Goal: Task Accomplishment & Management: Complete application form

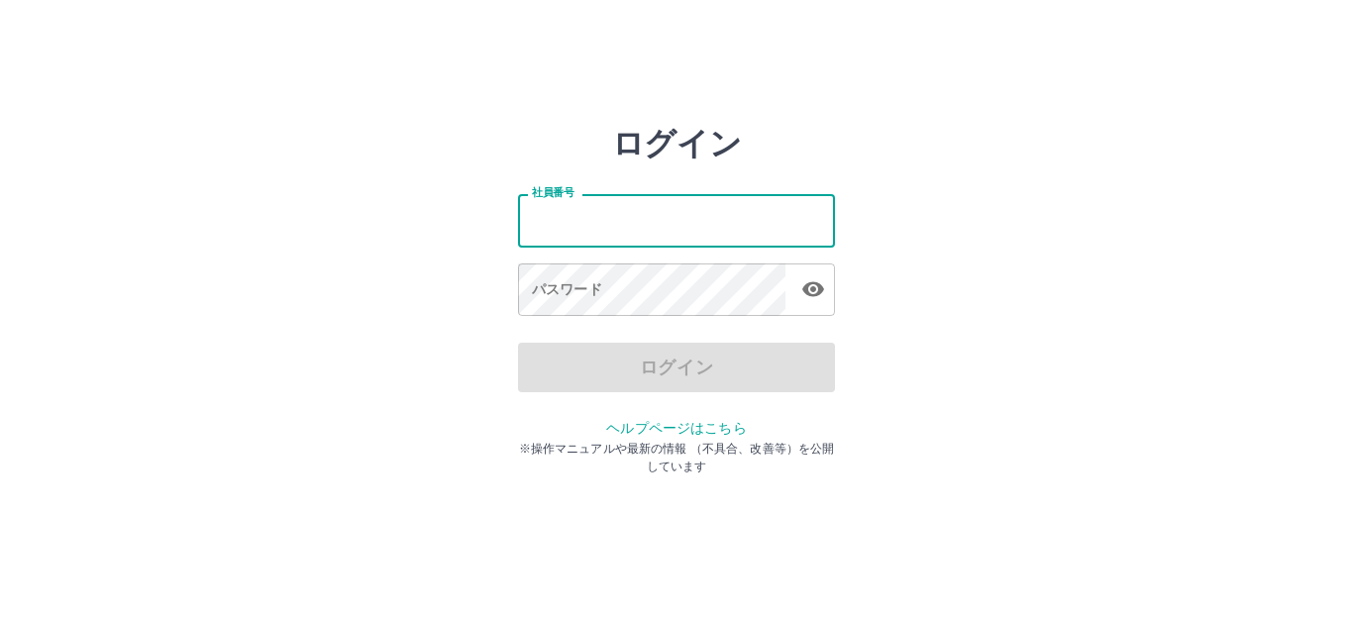
click at [620, 222] on input "社員番号" at bounding box center [676, 220] width 317 height 53
type input "*******"
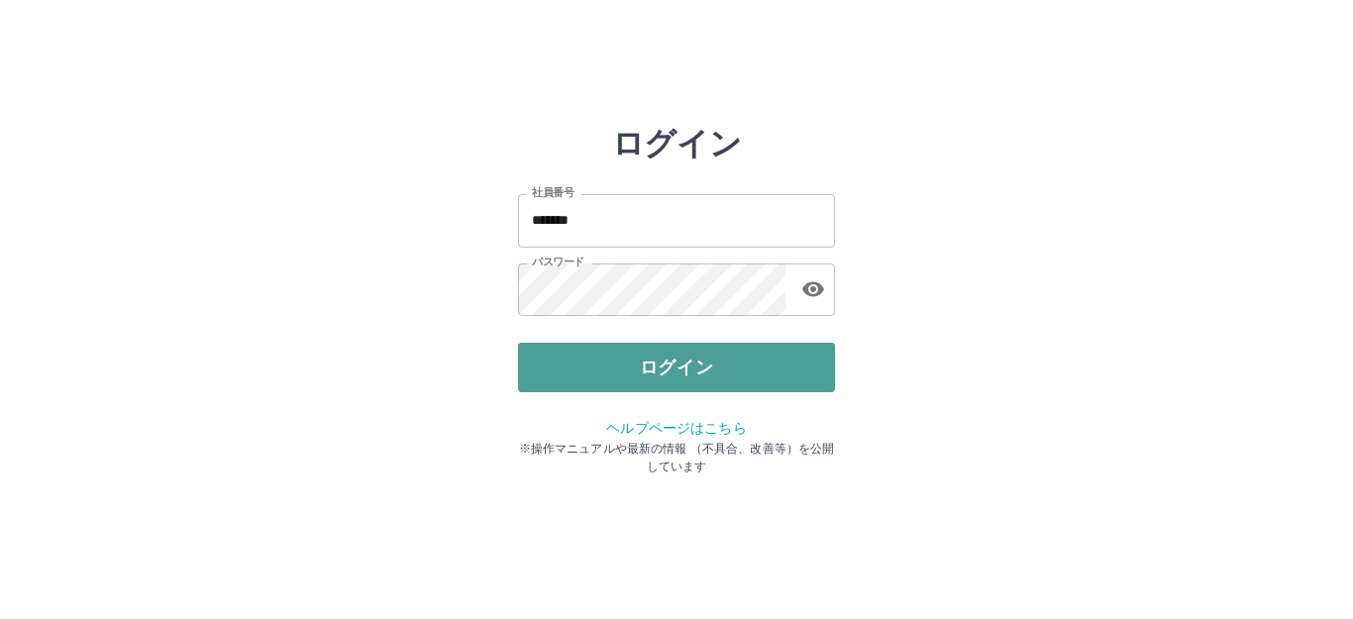
click at [638, 366] on button "ログイン" at bounding box center [676, 368] width 317 height 50
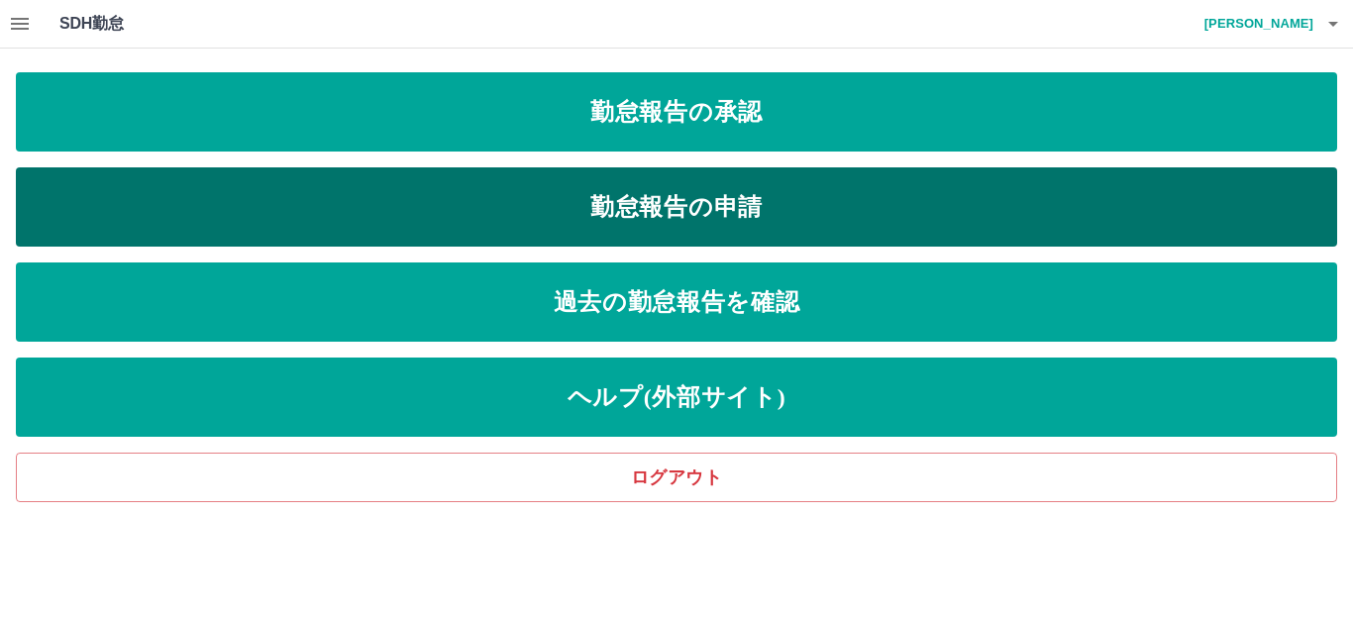
click at [433, 217] on link "勤怠報告の申請" at bounding box center [677, 206] width 1322 height 79
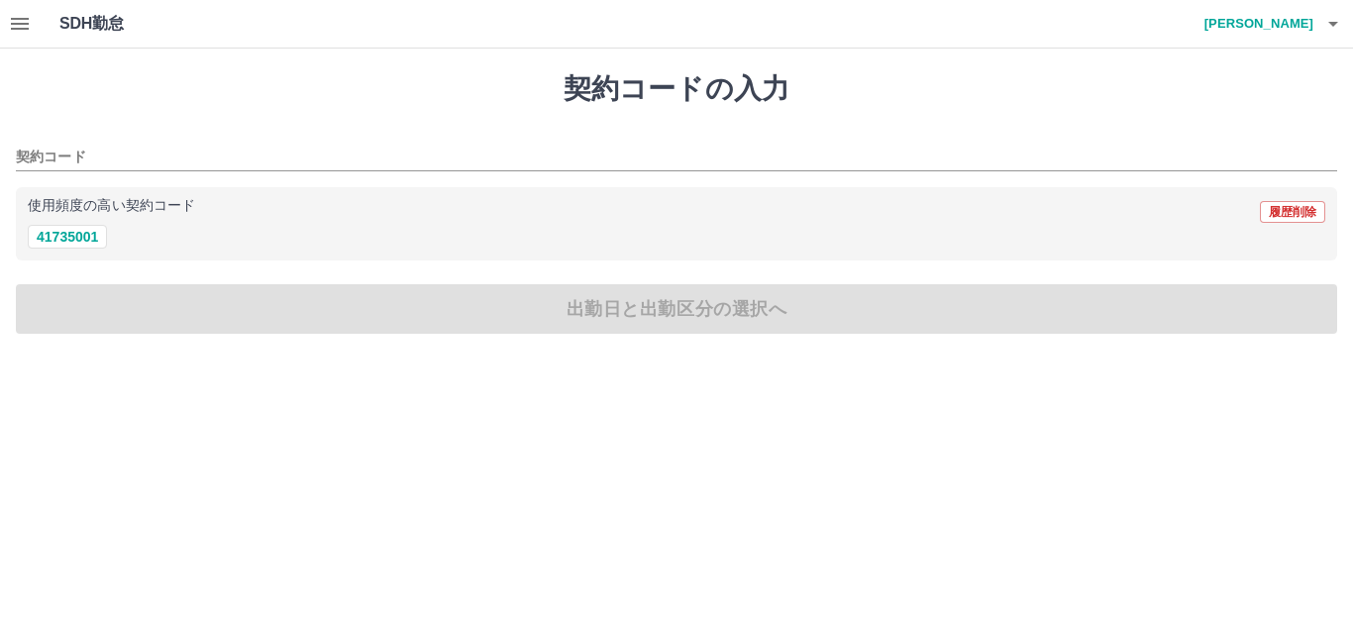
click at [15, 24] on icon "button" at bounding box center [20, 24] width 18 height 12
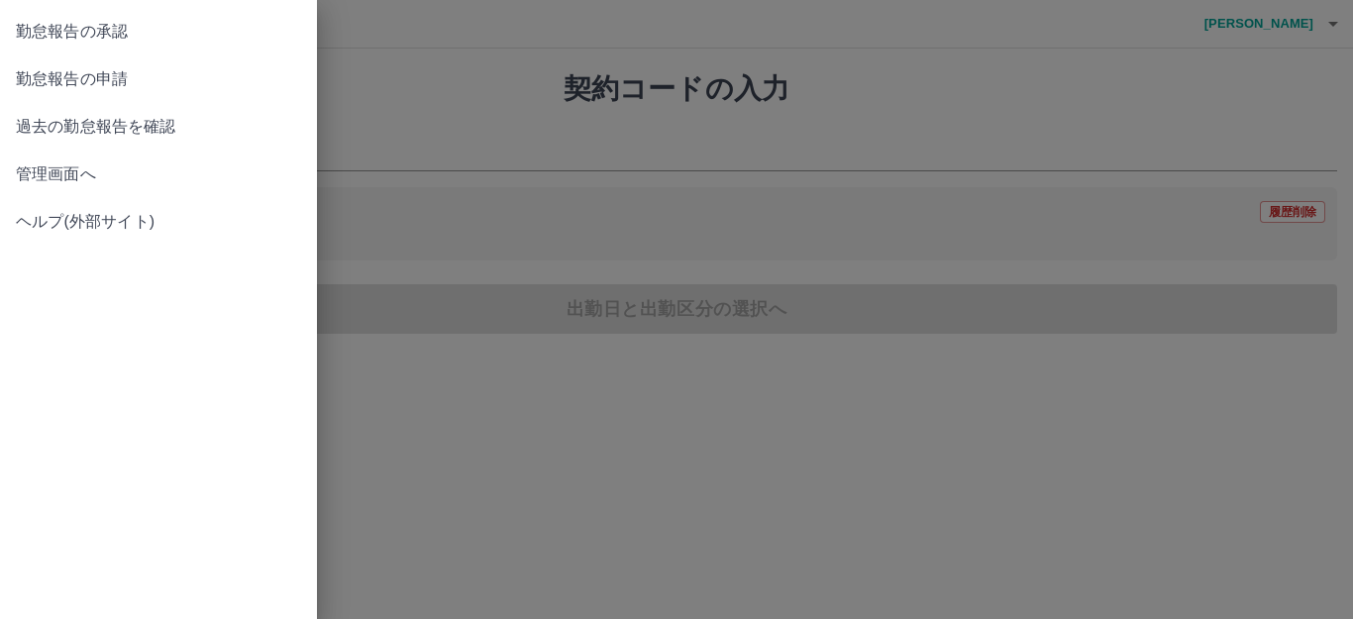
click at [59, 167] on span "管理画面へ" at bounding box center [158, 174] width 285 height 24
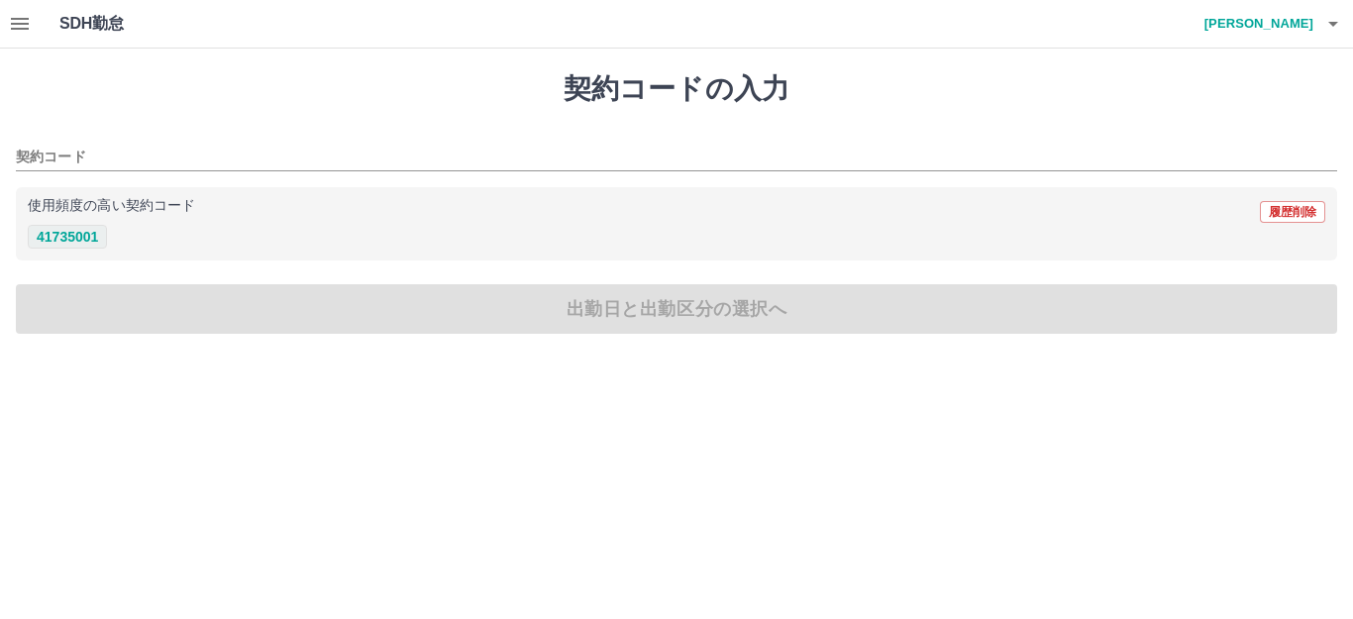
click at [56, 241] on button "41735001" at bounding box center [67, 237] width 79 height 24
type input "********"
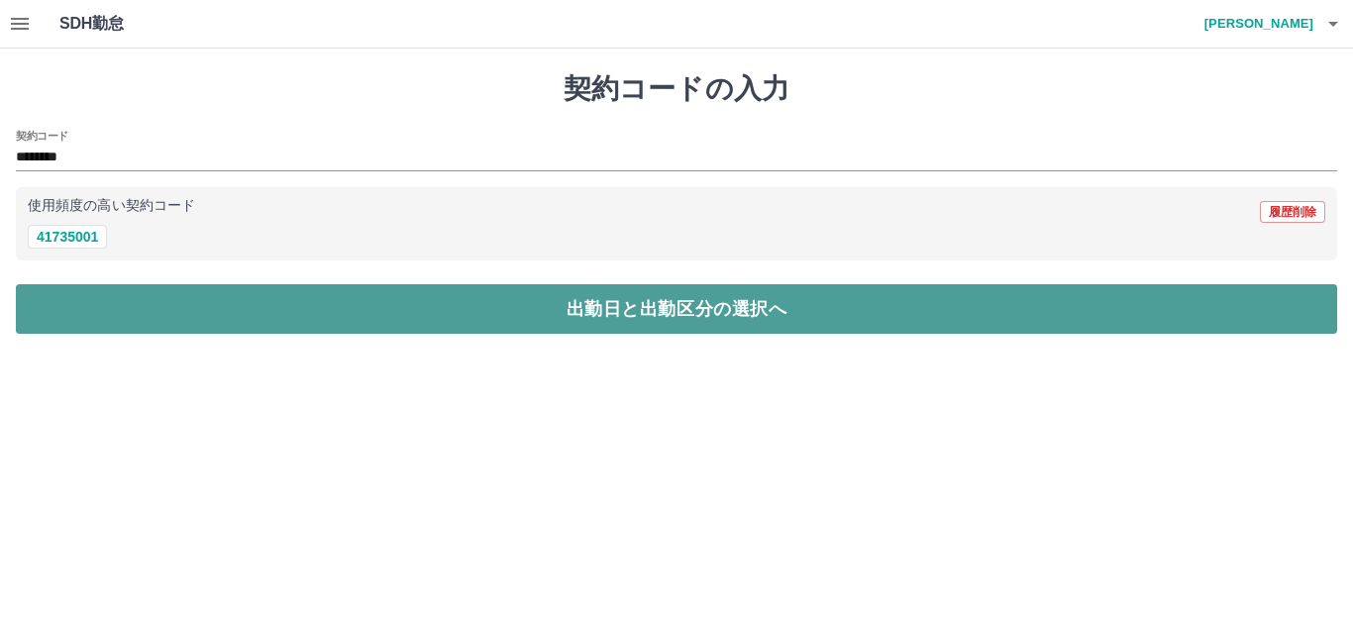
click at [103, 314] on button "出勤日と出勤区分の選択へ" at bounding box center [677, 309] width 1322 height 50
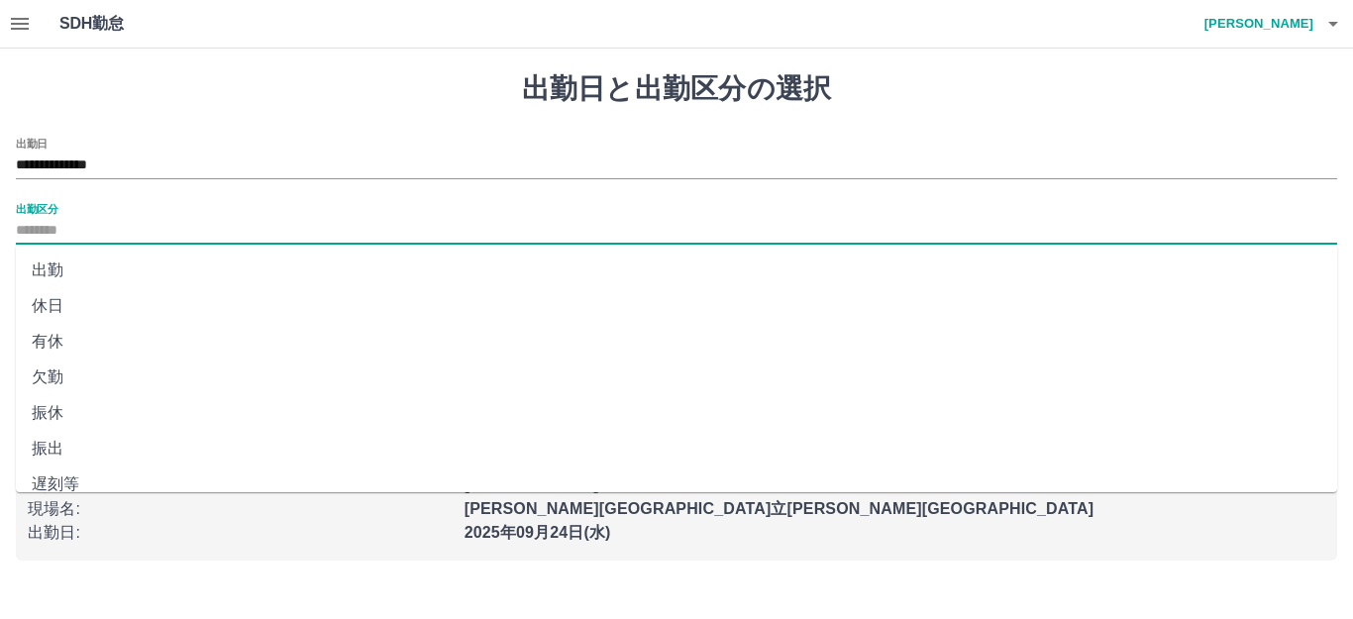
click at [81, 220] on input "出勤区分" at bounding box center [677, 231] width 1322 height 25
click at [54, 266] on li "出勤" at bounding box center [677, 271] width 1322 height 36
type input "**"
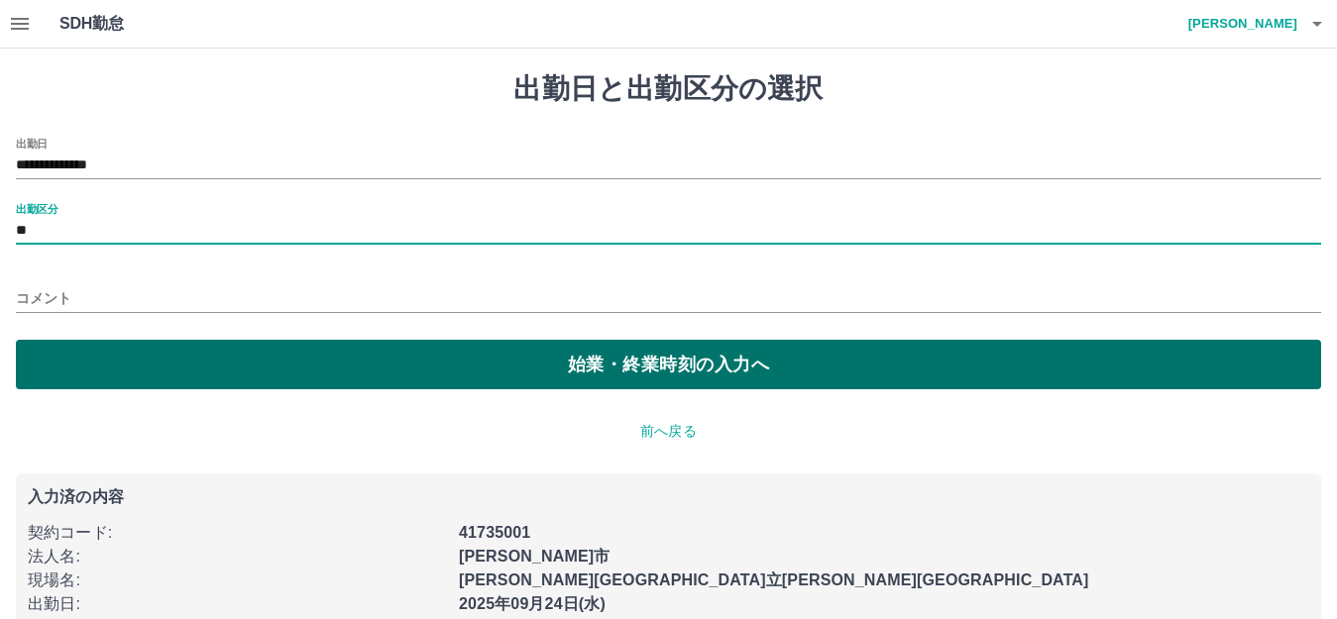
click at [87, 370] on button "始業・終業時刻の入力へ" at bounding box center [668, 365] width 1305 height 50
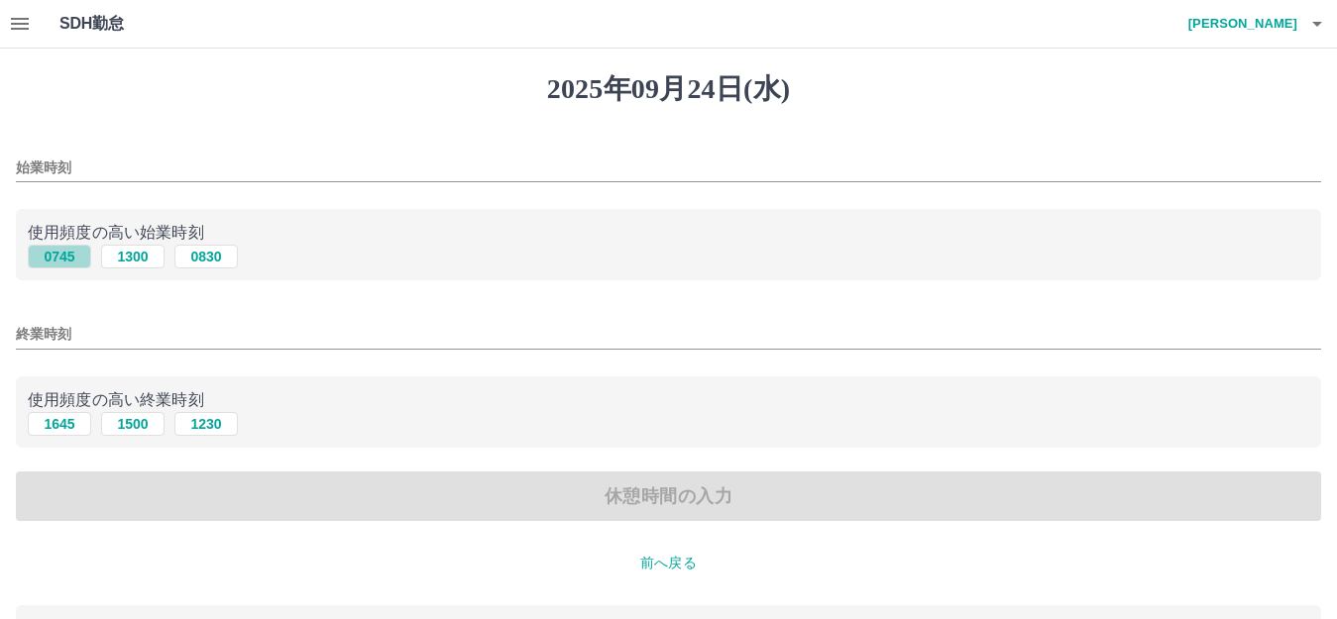
click at [60, 258] on button "0745" at bounding box center [59, 257] width 63 height 24
type input "****"
drag, startPoint x: 67, startPoint y: 428, endPoint x: 128, endPoint y: 355, distance: 95.0
click at [78, 419] on button "1645" at bounding box center [59, 424] width 63 height 24
type input "****"
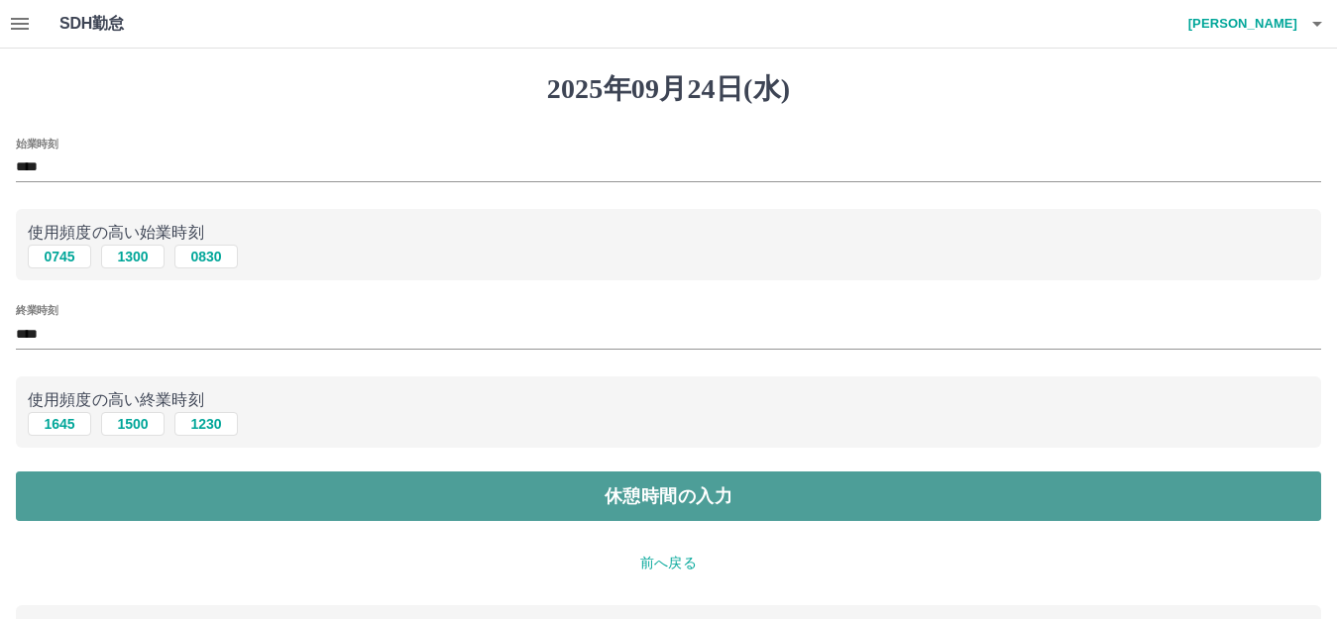
click at [283, 495] on button "休憩時間の入力" at bounding box center [668, 497] width 1305 height 50
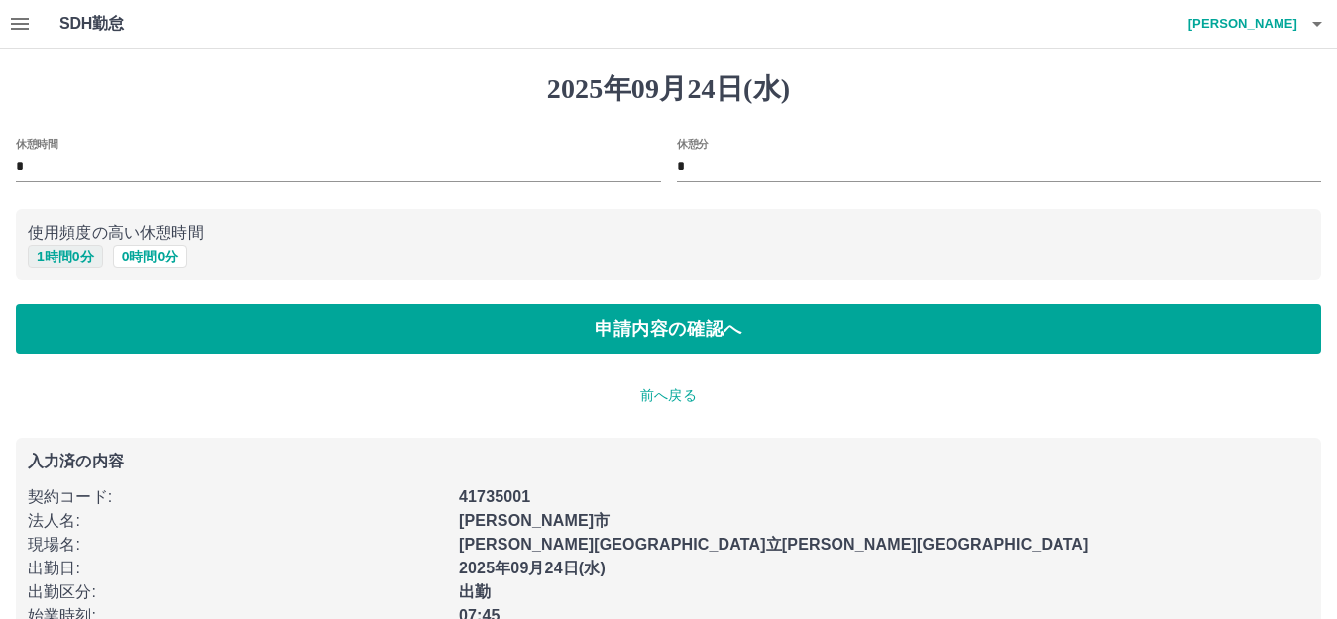
click at [72, 255] on button "1 時間 0 分" at bounding box center [65, 257] width 75 height 24
type input "*"
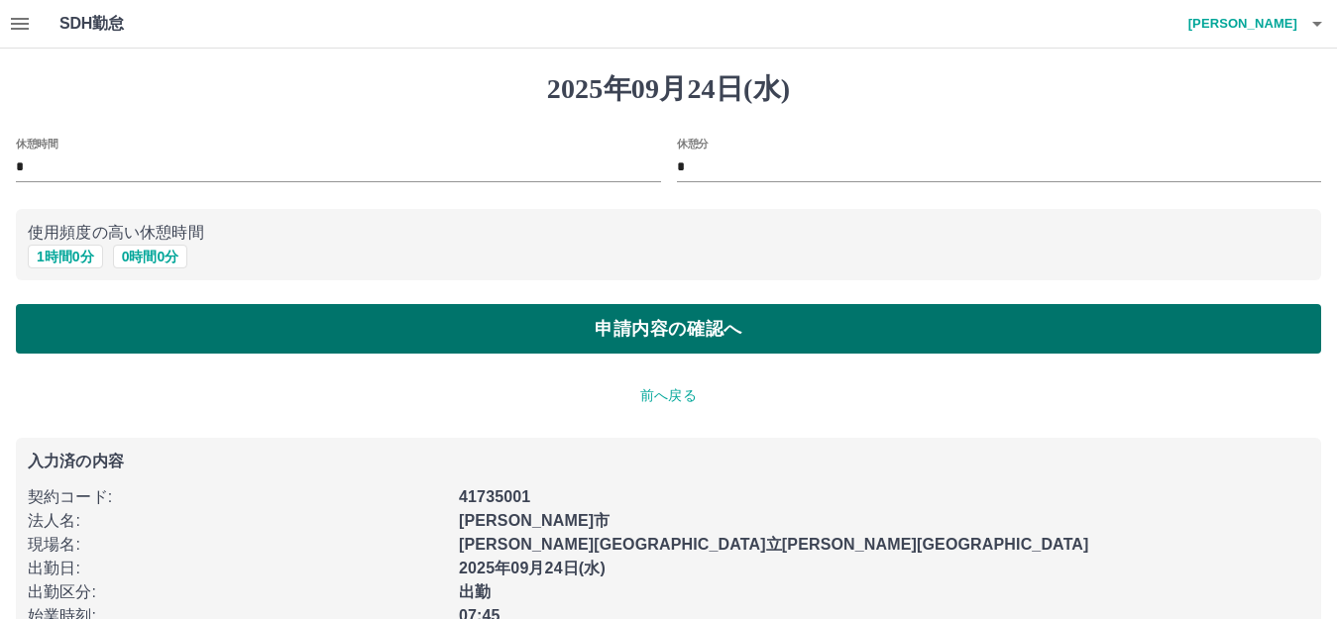
click at [211, 340] on button "申請内容の確認へ" at bounding box center [668, 329] width 1305 height 50
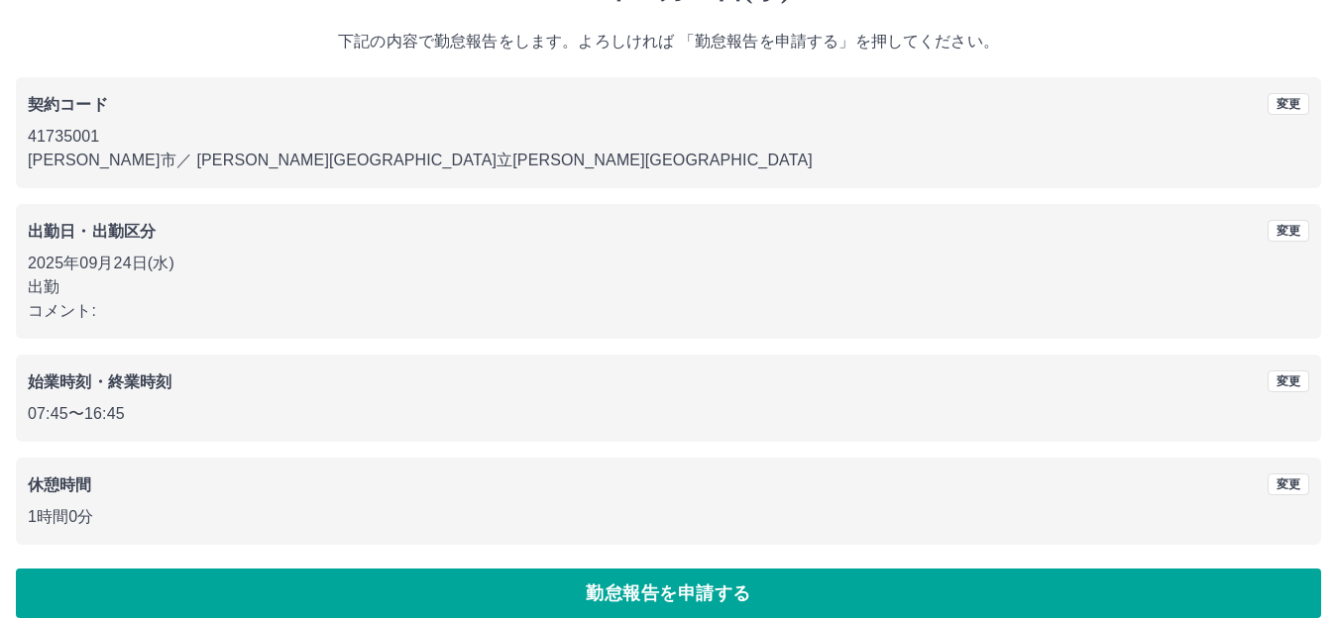
scroll to position [123, 0]
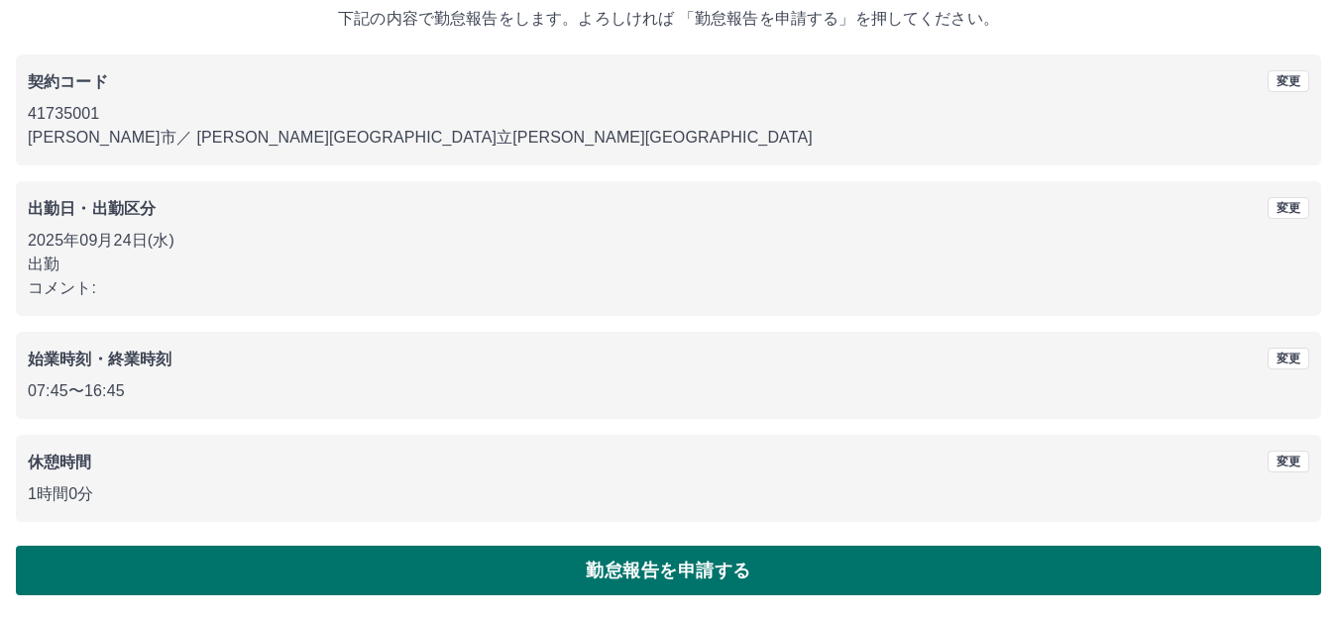
click at [420, 562] on button "勤怠報告を申請する" at bounding box center [668, 571] width 1305 height 50
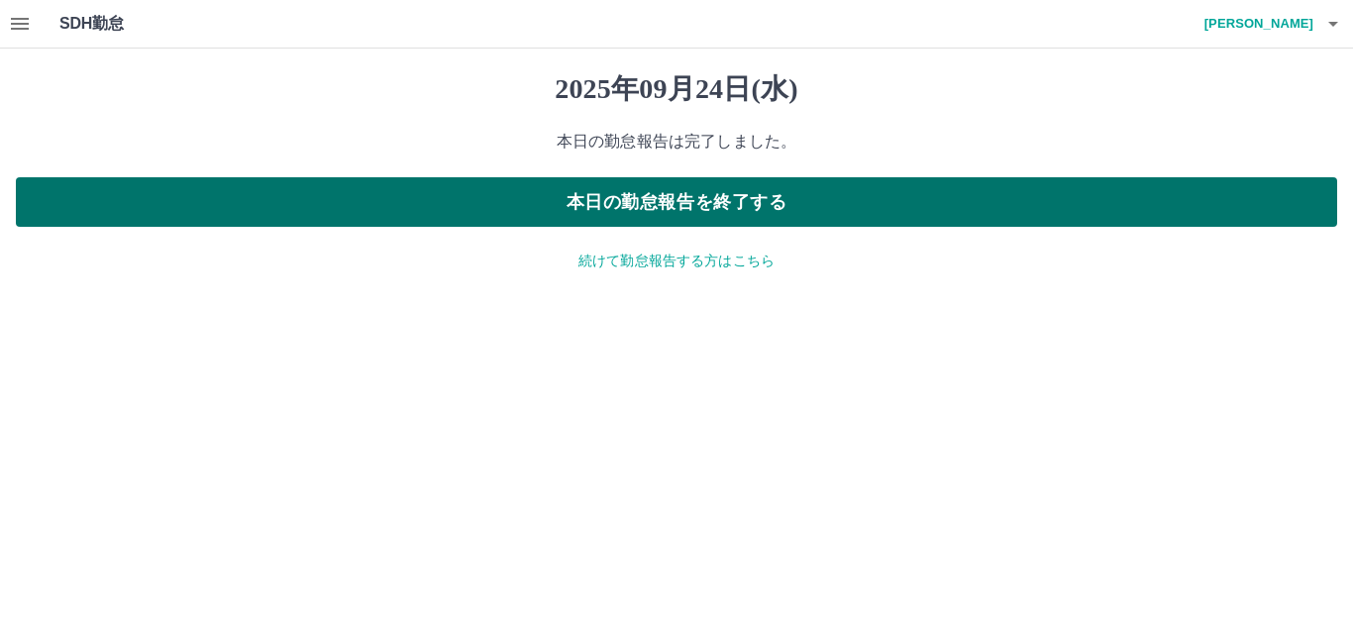
click at [389, 201] on button "本日の勤怠報告を終了する" at bounding box center [677, 202] width 1322 height 50
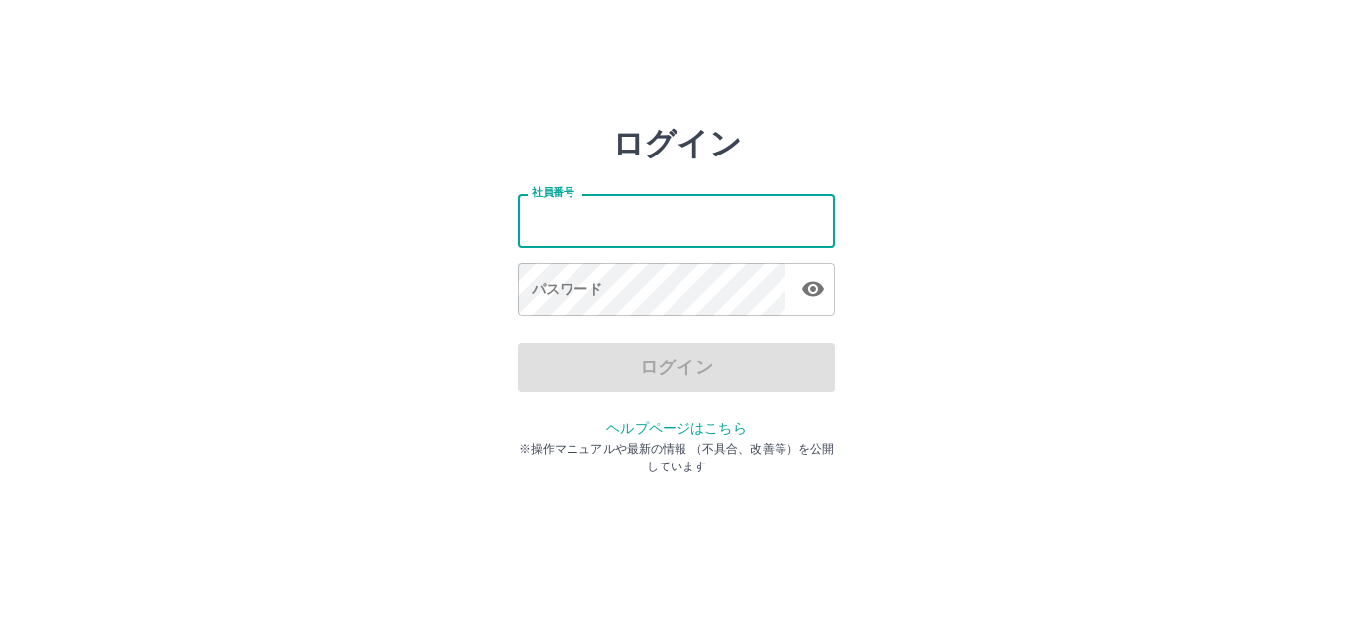
click at [657, 200] on input "社員番号" at bounding box center [676, 220] width 317 height 53
type input "*******"
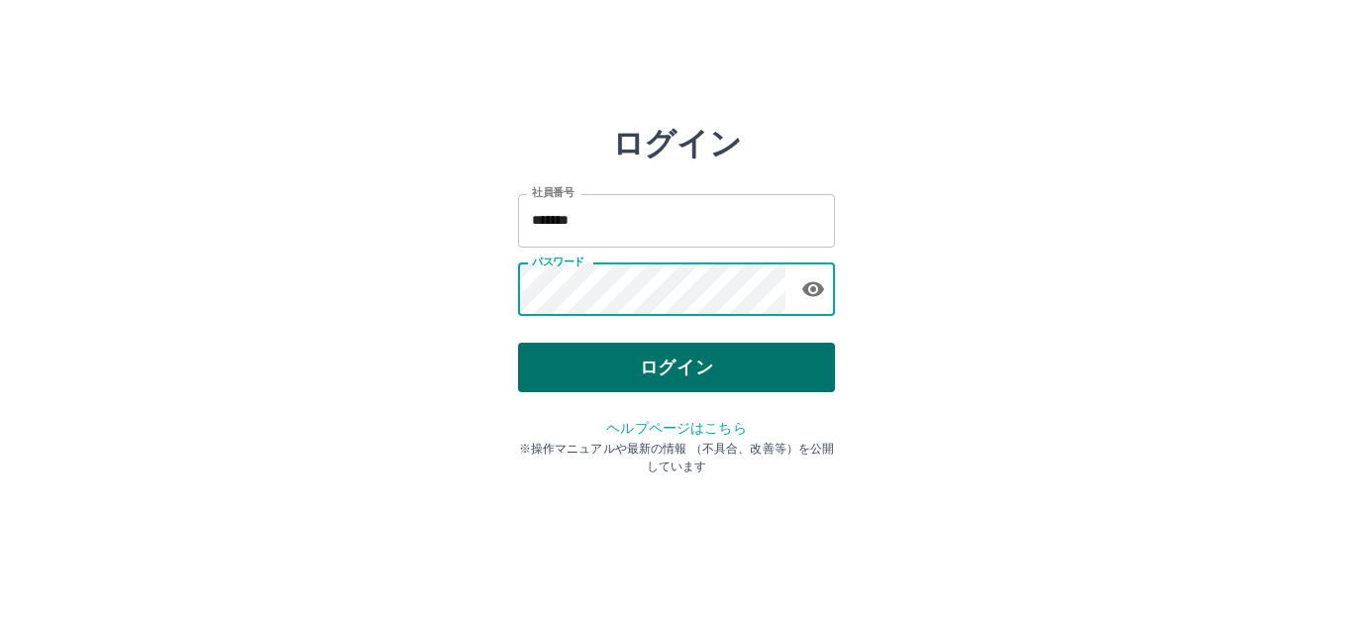
click at [665, 373] on button "ログイン" at bounding box center [676, 368] width 317 height 50
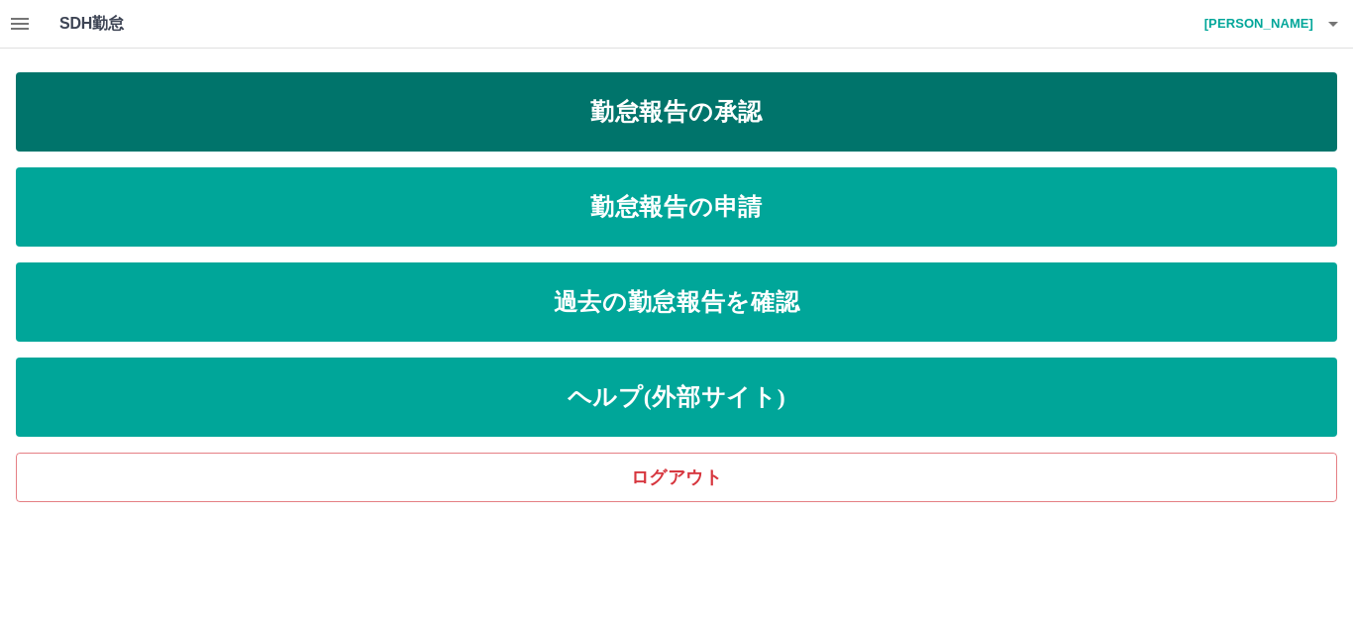
click at [592, 107] on link "勤怠報告の承認" at bounding box center [677, 111] width 1322 height 79
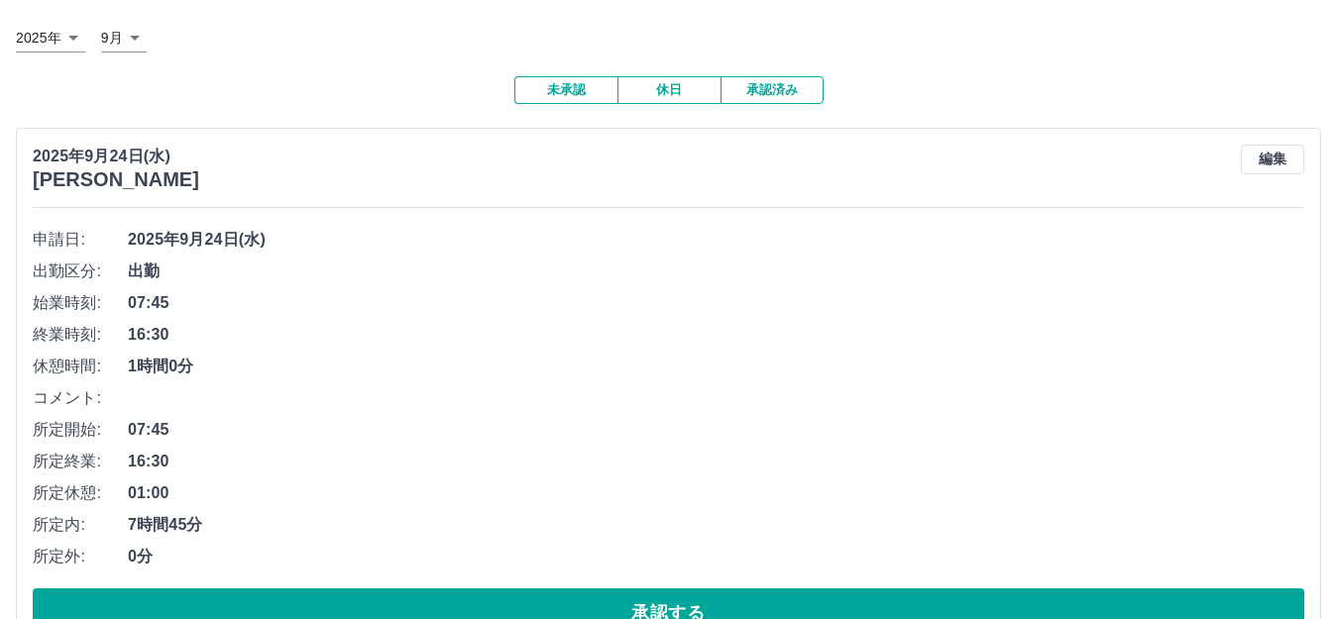
scroll to position [502, 0]
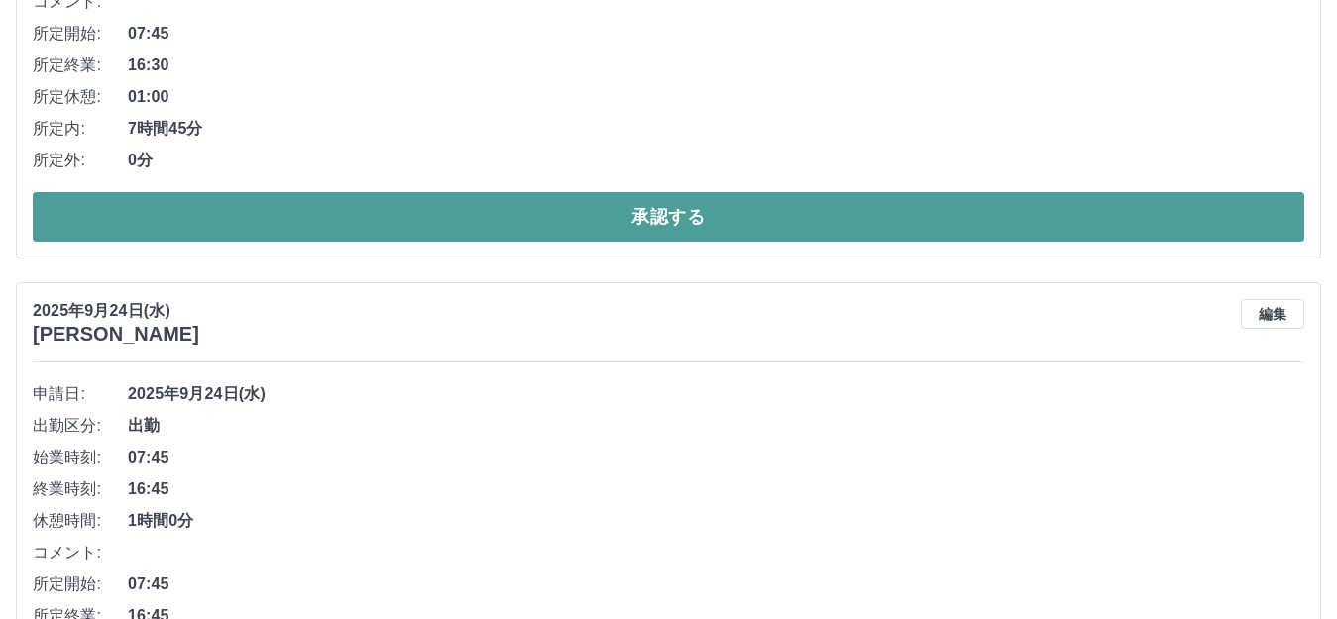
click at [241, 225] on button "承認する" at bounding box center [668, 217] width 1271 height 50
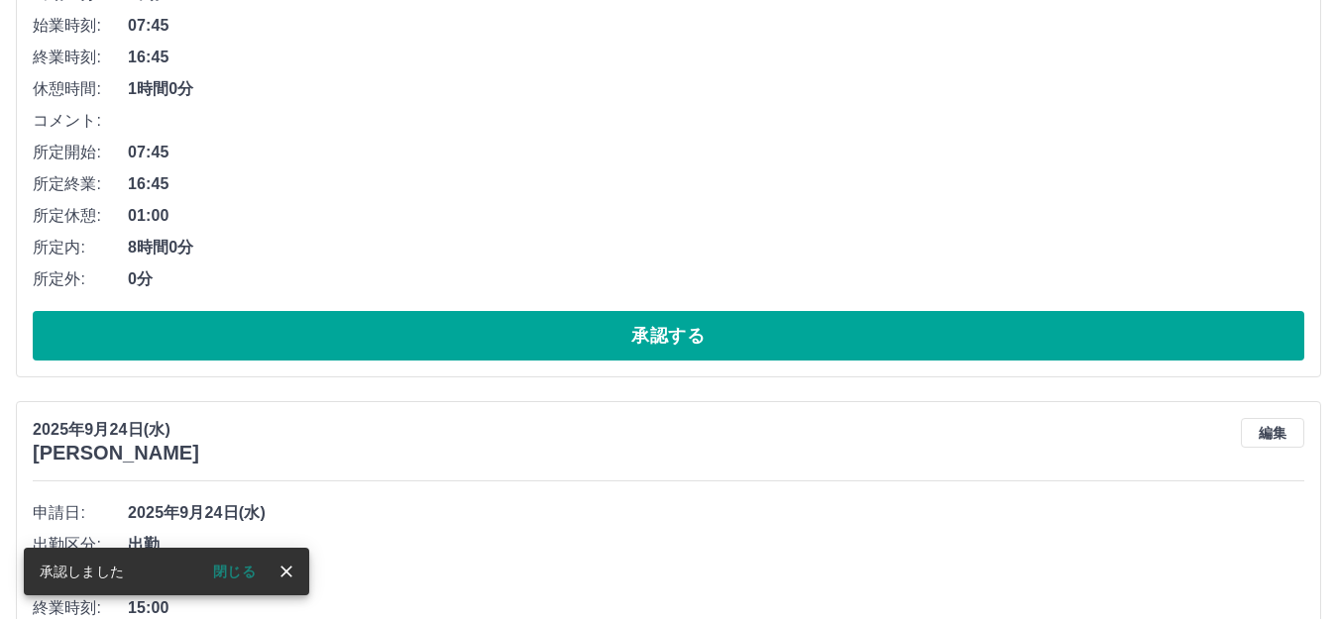
scroll to position [396, 0]
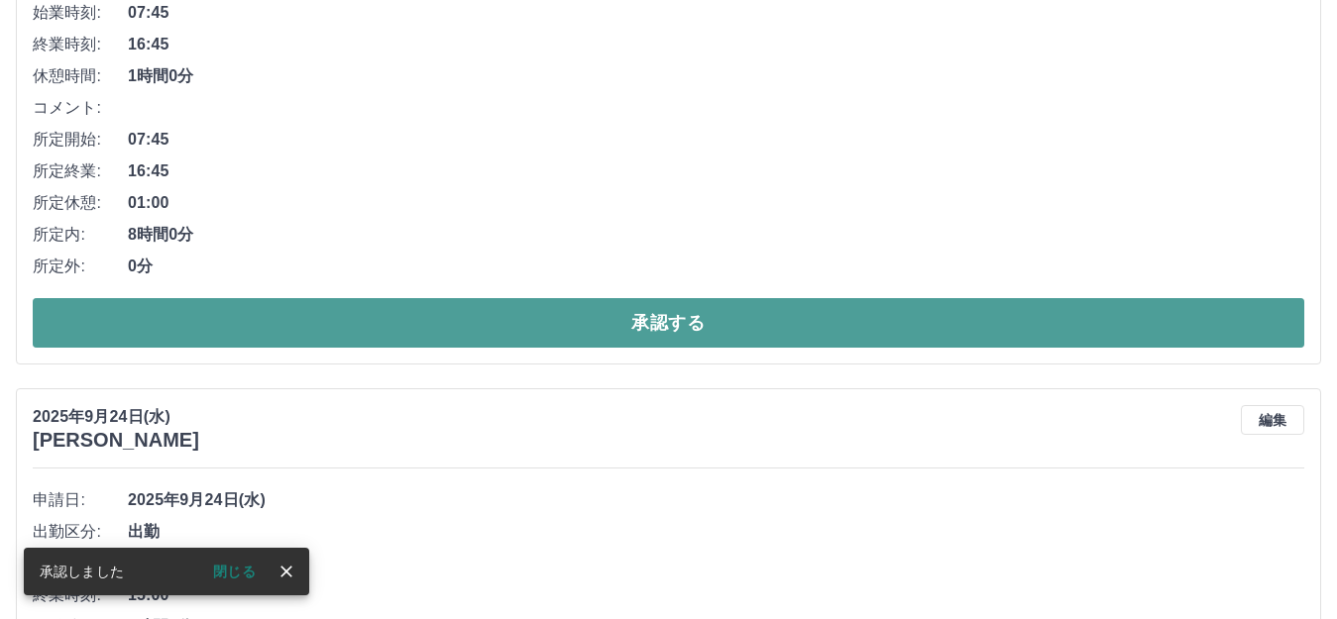
click at [295, 314] on button "承認する" at bounding box center [668, 323] width 1271 height 50
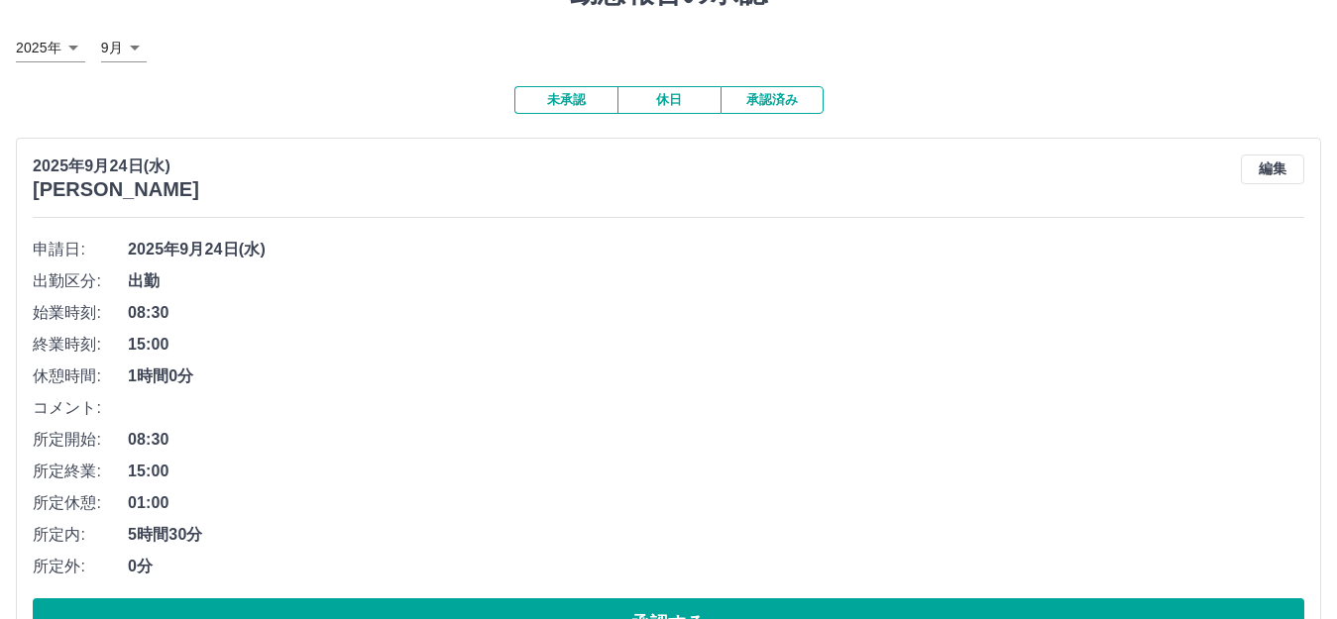
scroll to position [297, 0]
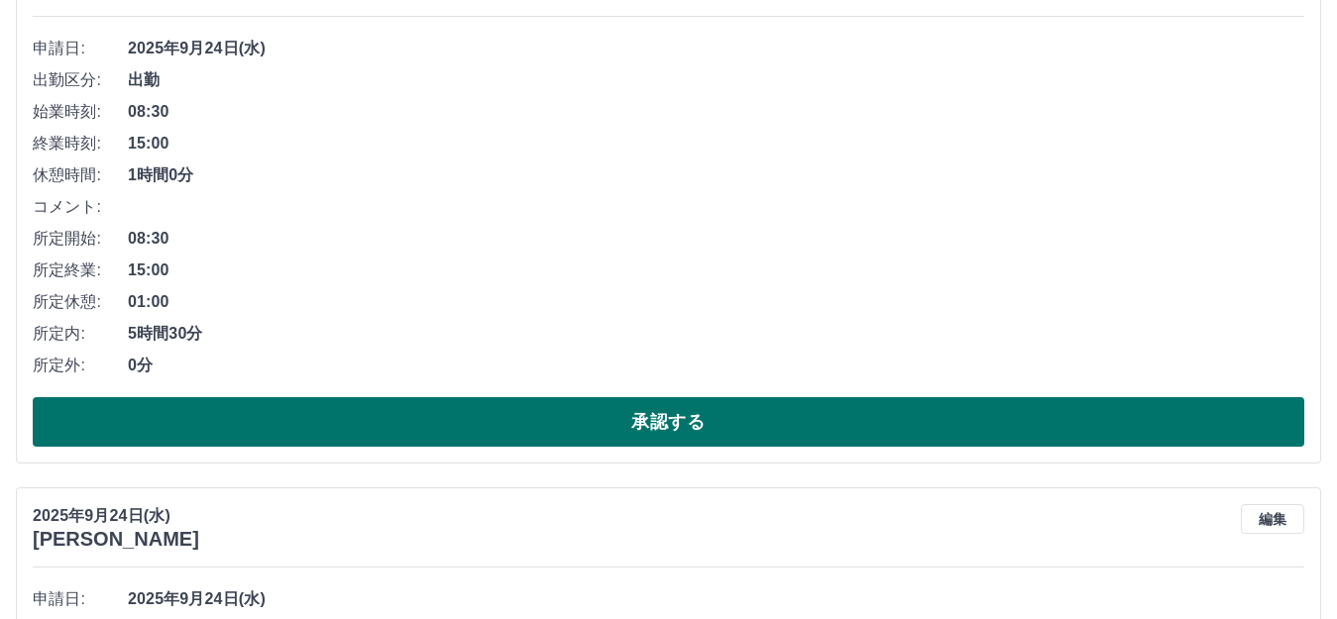
click at [309, 417] on button "承認する" at bounding box center [668, 422] width 1271 height 50
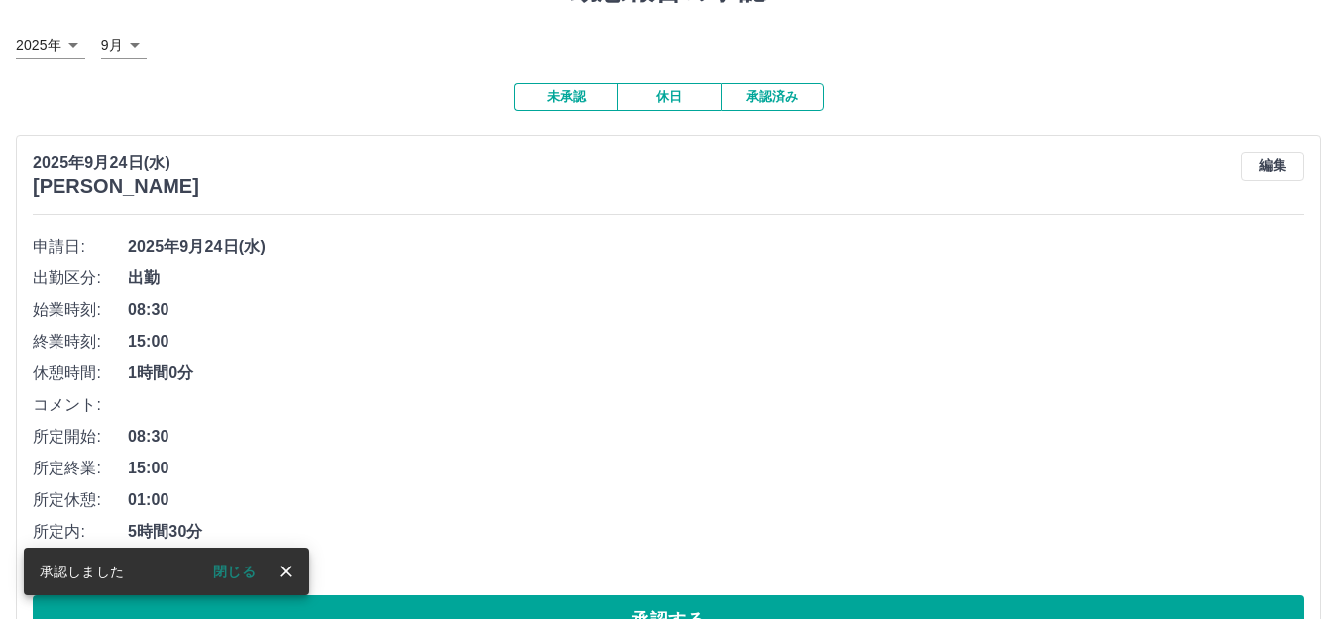
scroll to position [198, 0]
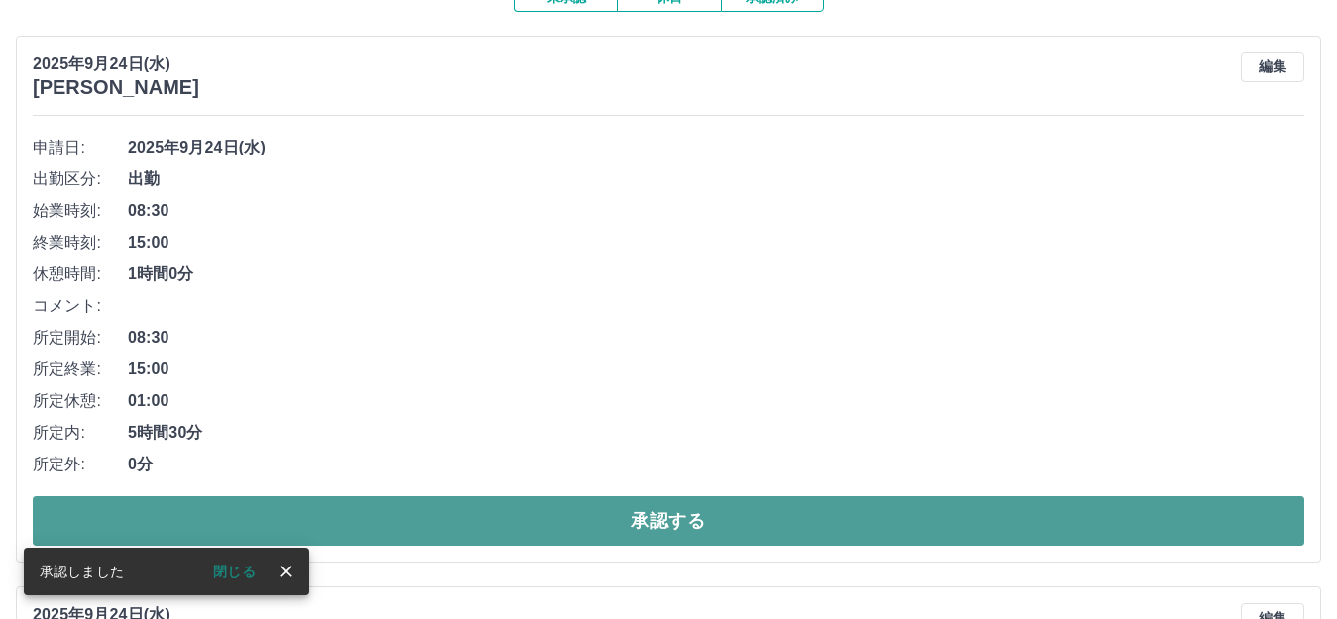
click at [375, 513] on button "承認する" at bounding box center [668, 521] width 1271 height 50
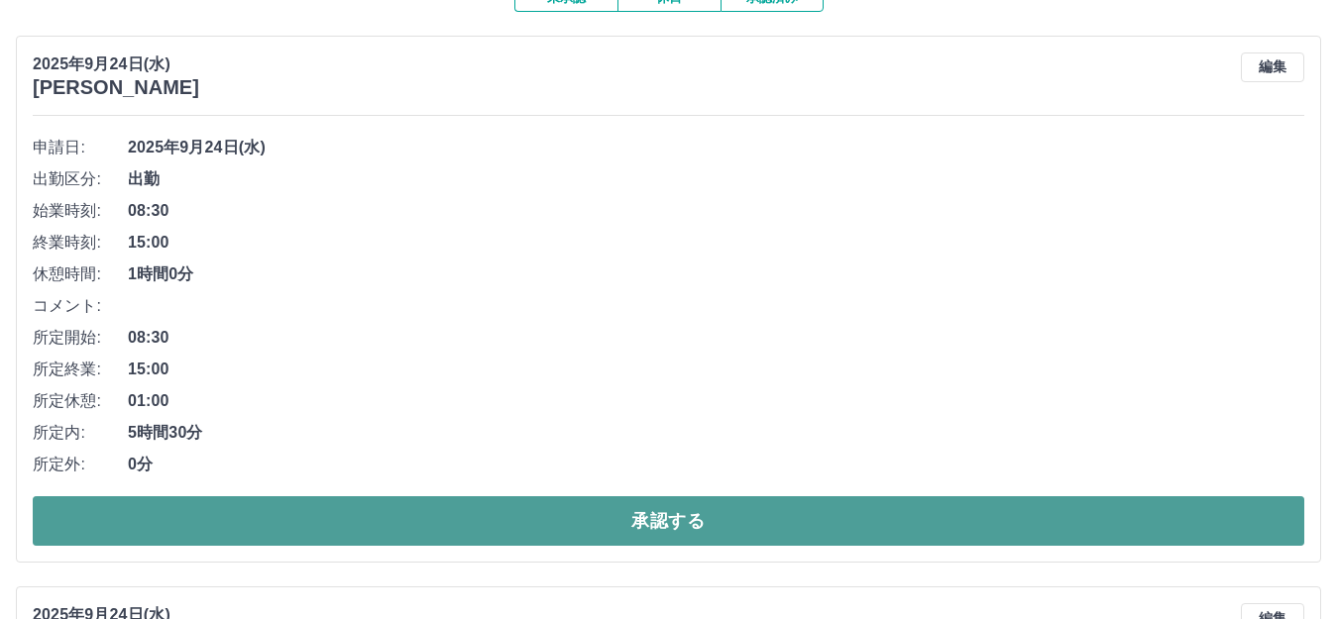
click at [341, 513] on button "承認する" at bounding box center [668, 521] width 1271 height 50
click at [268, 522] on button "承認する" at bounding box center [668, 521] width 1271 height 50
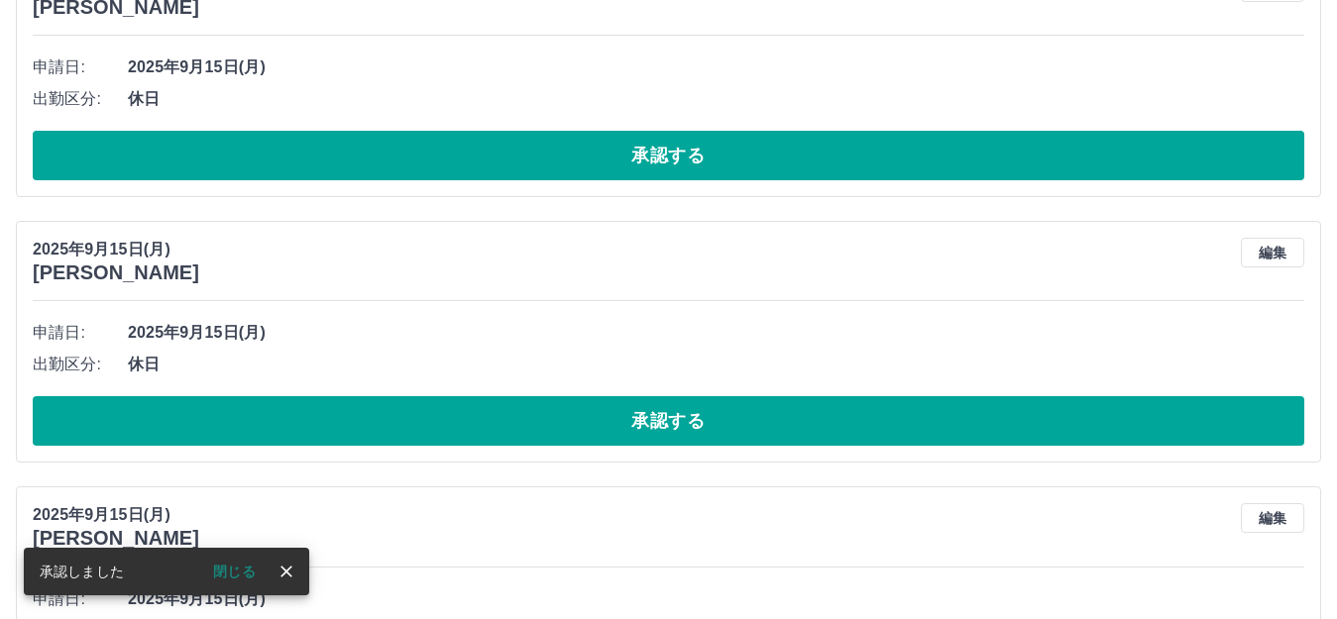
scroll to position [297, 0]
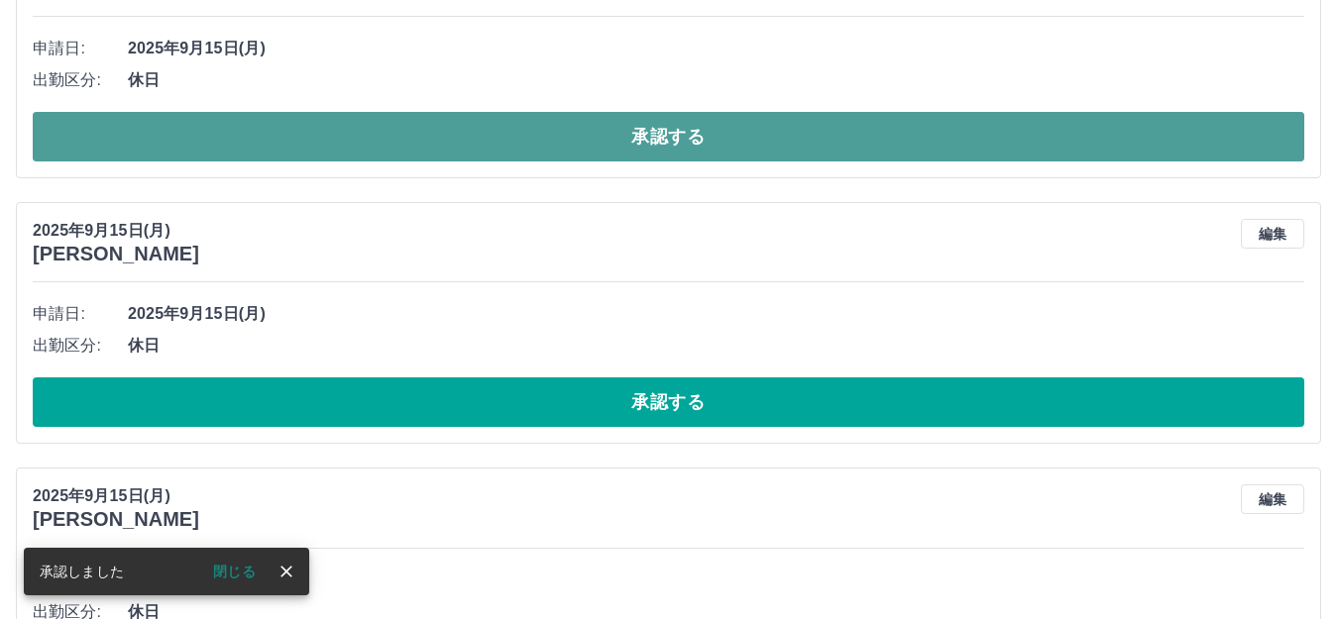
click at [341, 123] on button "承認する" at bounding box center [668, 137] width 1271 height 50
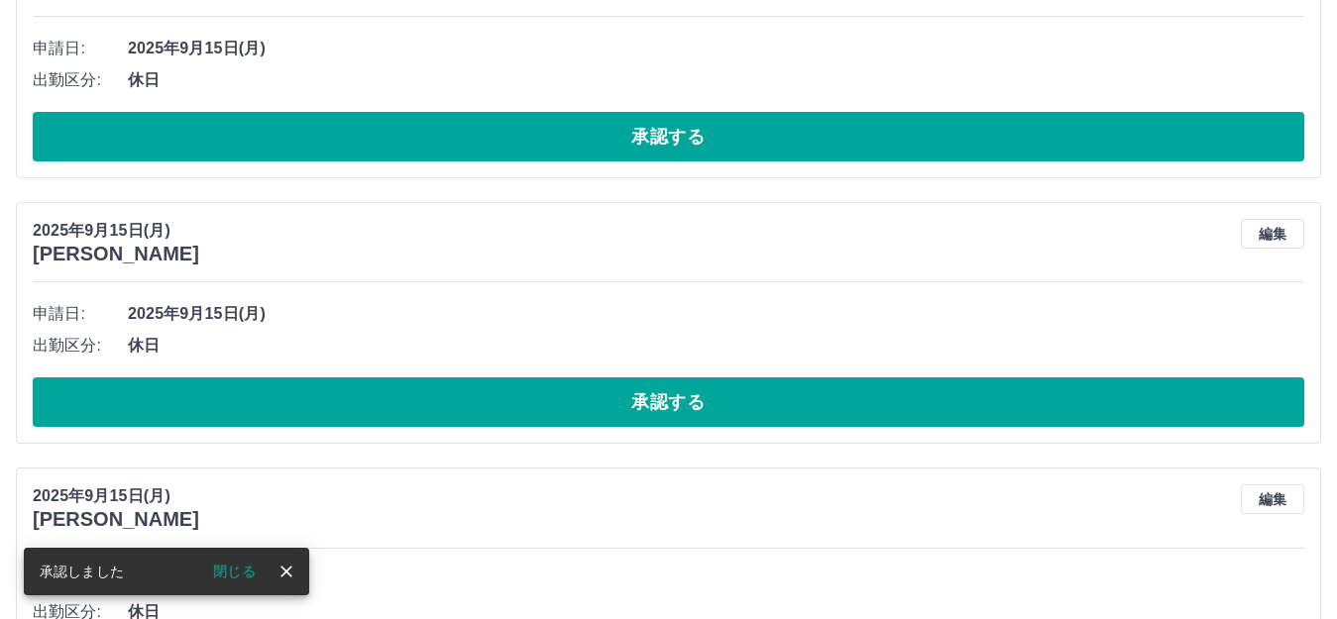
scroll to position [32, 0]
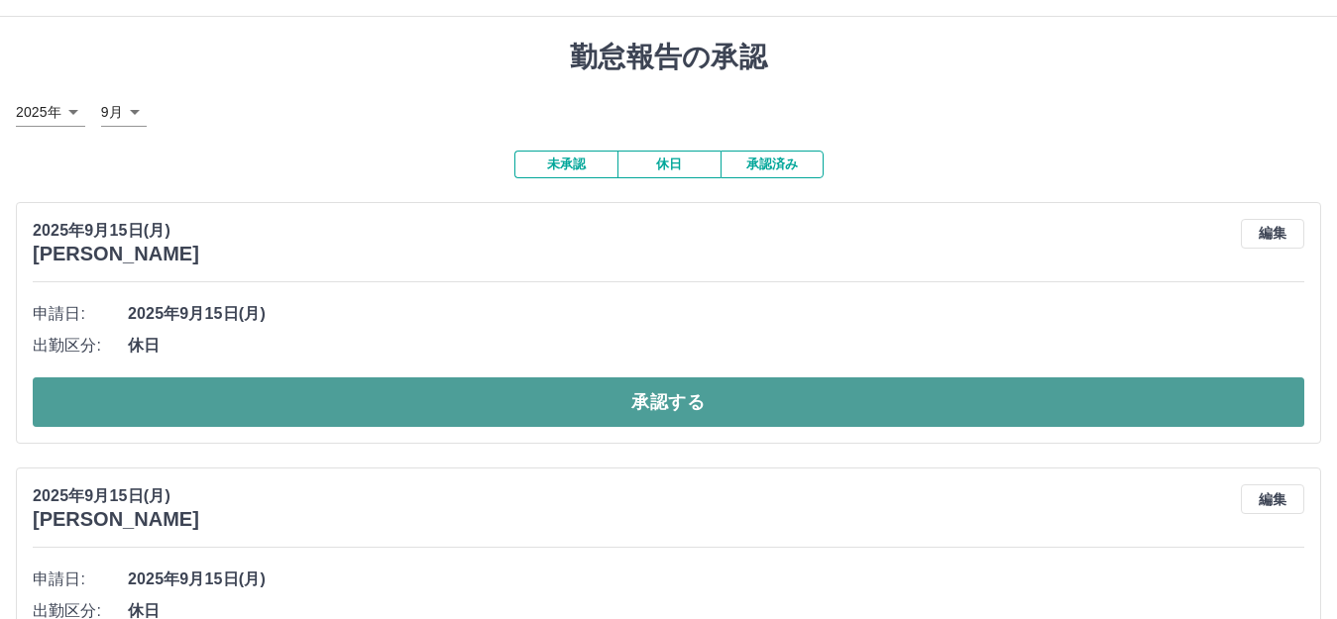
click at [375, 403] on button "承認する" at bounding box center [668, 402] width 1271 height 50
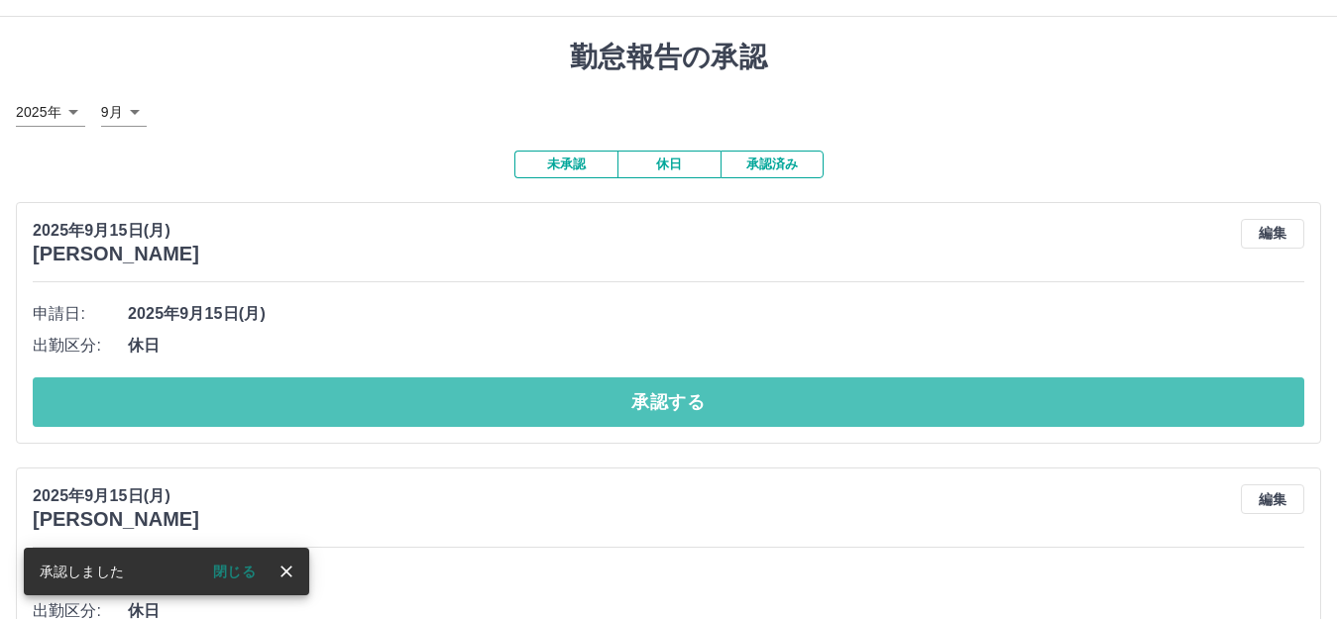
click at [375, 403] on button "承認する" at bounding box center [668, 402] width 1271 height 50
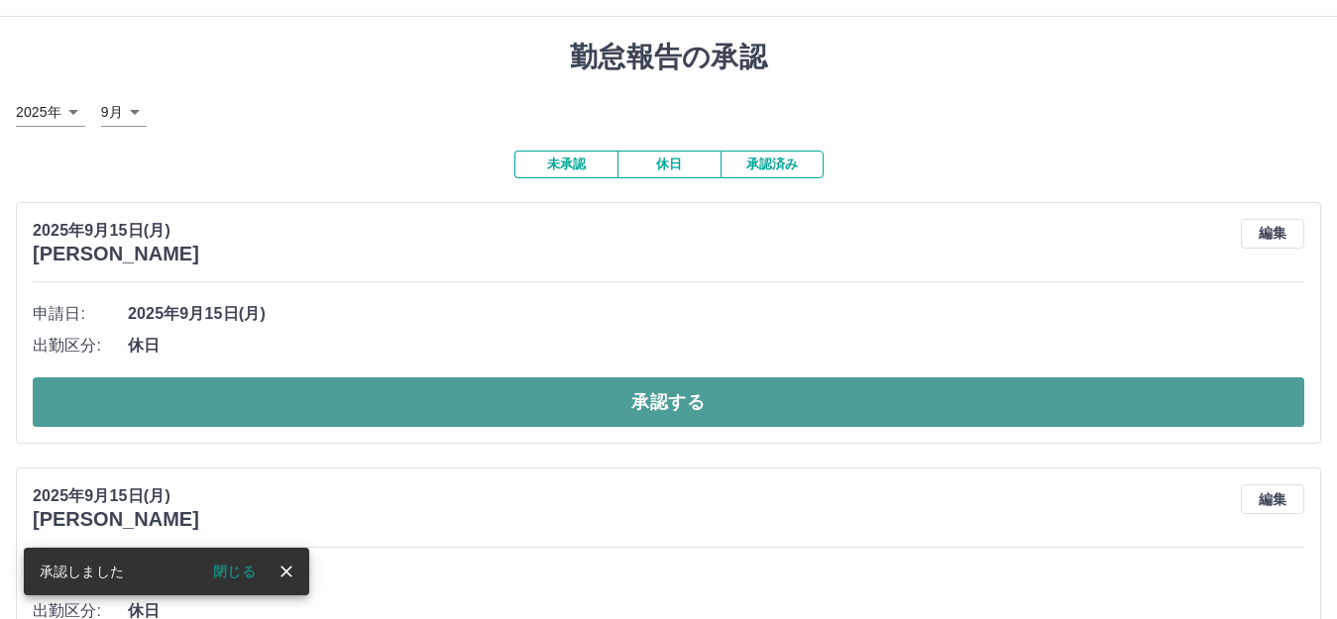
click at [344, 403] on button "承認する" at bounding box center [668, 402] width 1271 height 50
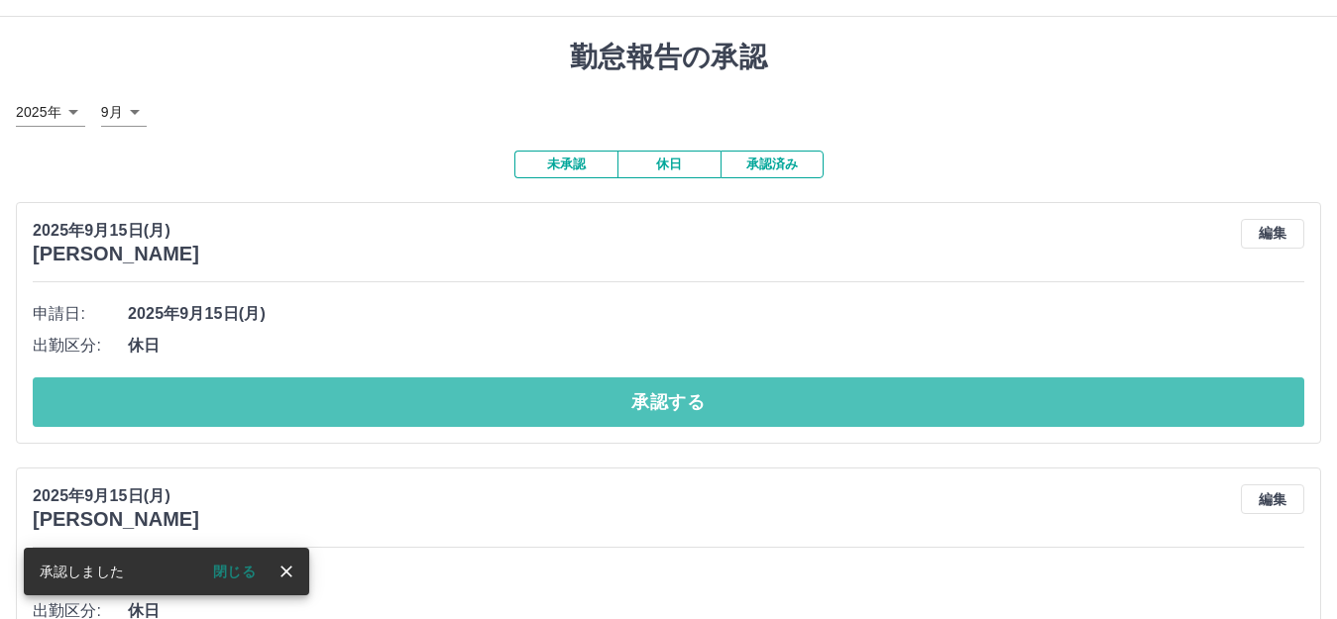
click at [344, 403] on button "承認する" at bounding box center [668, 402] width 1271 height 50
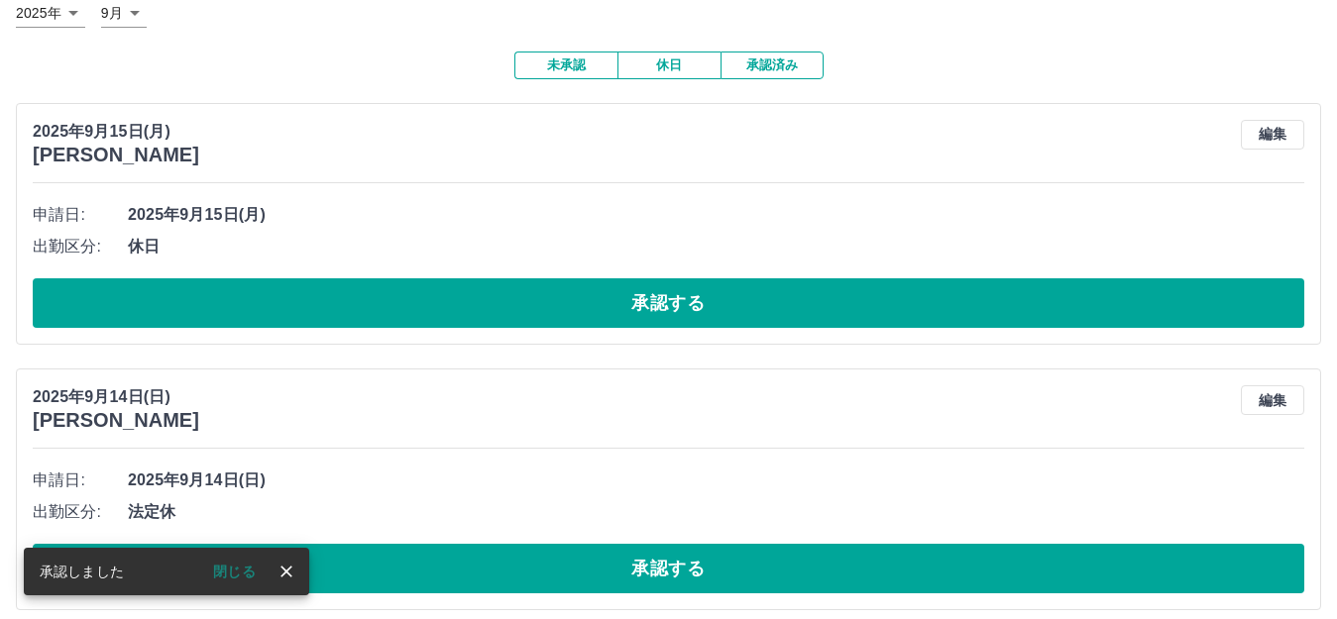
scroll to position [230, 0]
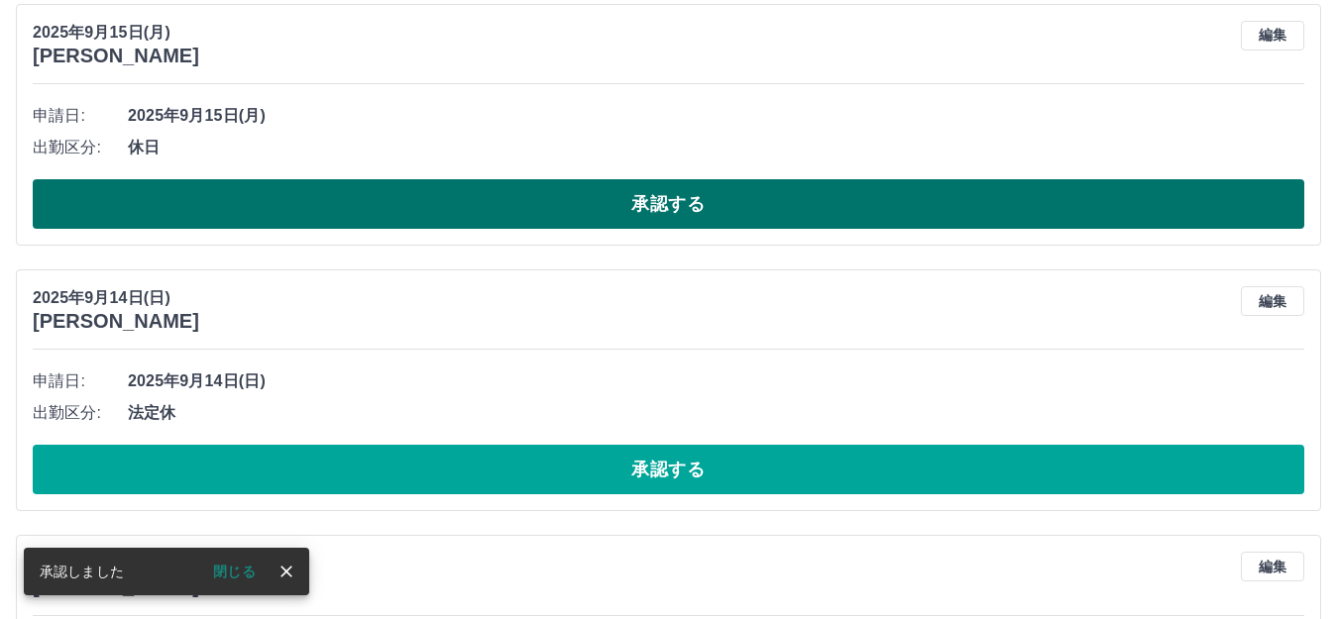
click at [297, 191] on button "承認する" at bounding box center [668, 204] width 1271 height 50
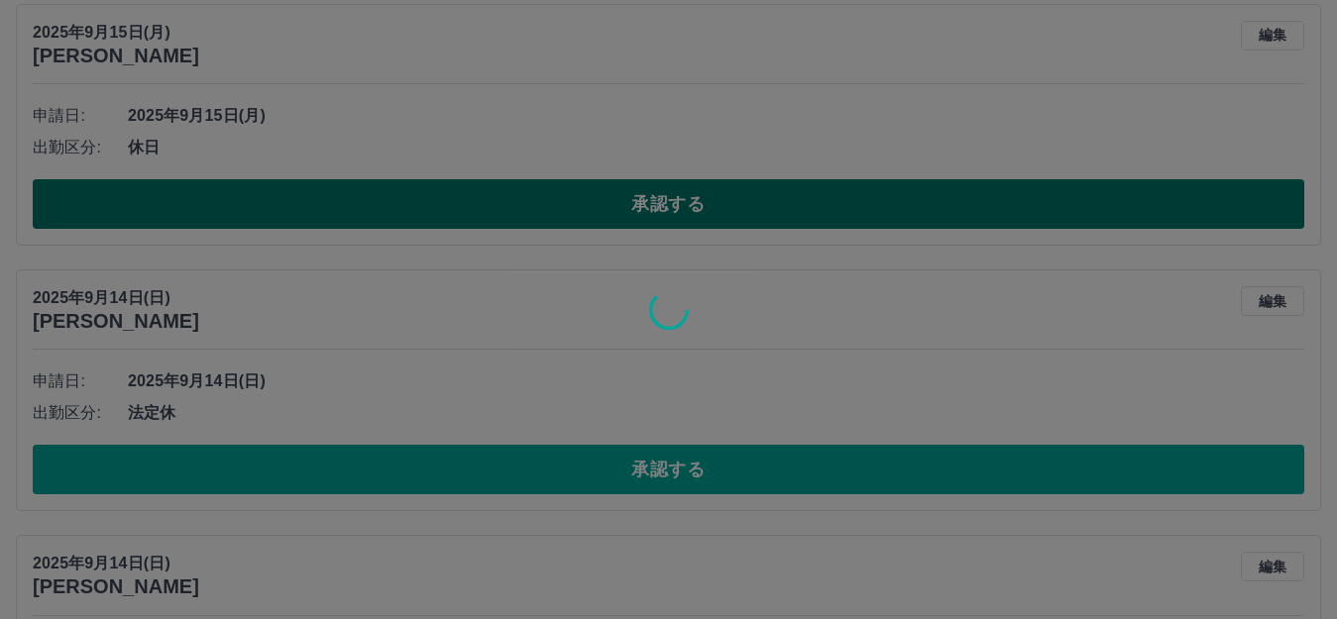
scroll to position [0, 0]
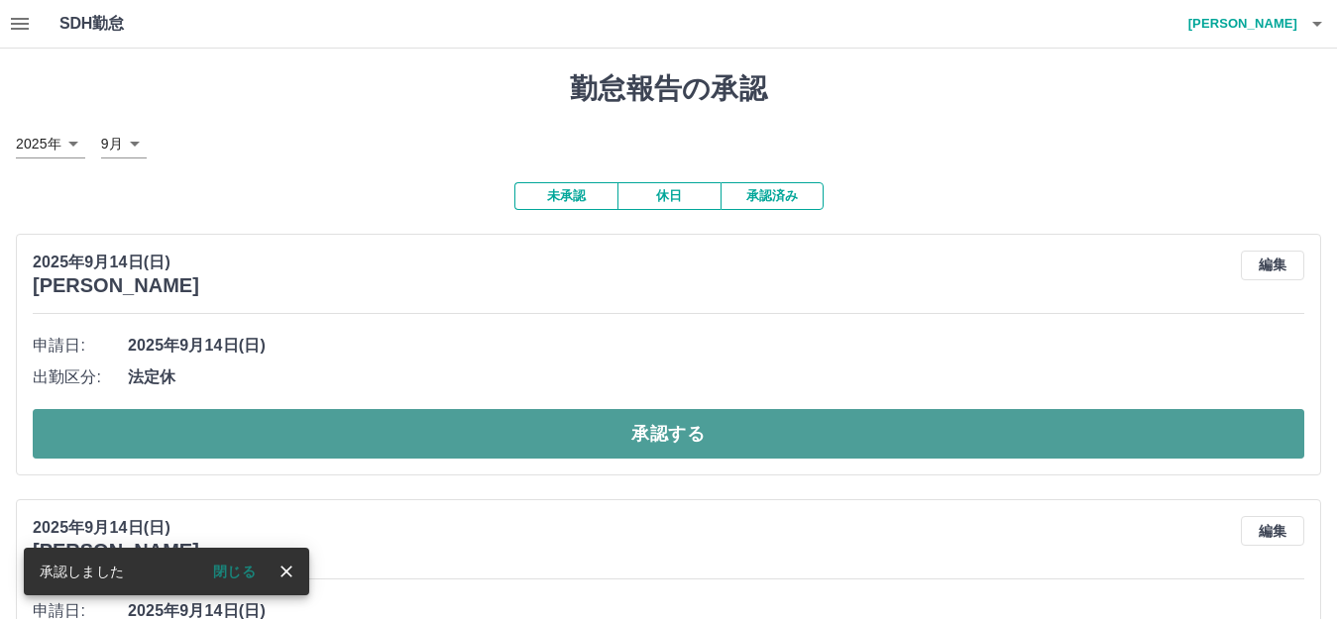
click at [327, 435] on button "承認する" at bounding box center [668, 434] width 1271 height 50
click at [347, 434] on button "承認する" at bounding box center [668, 434] width 1271 height 50
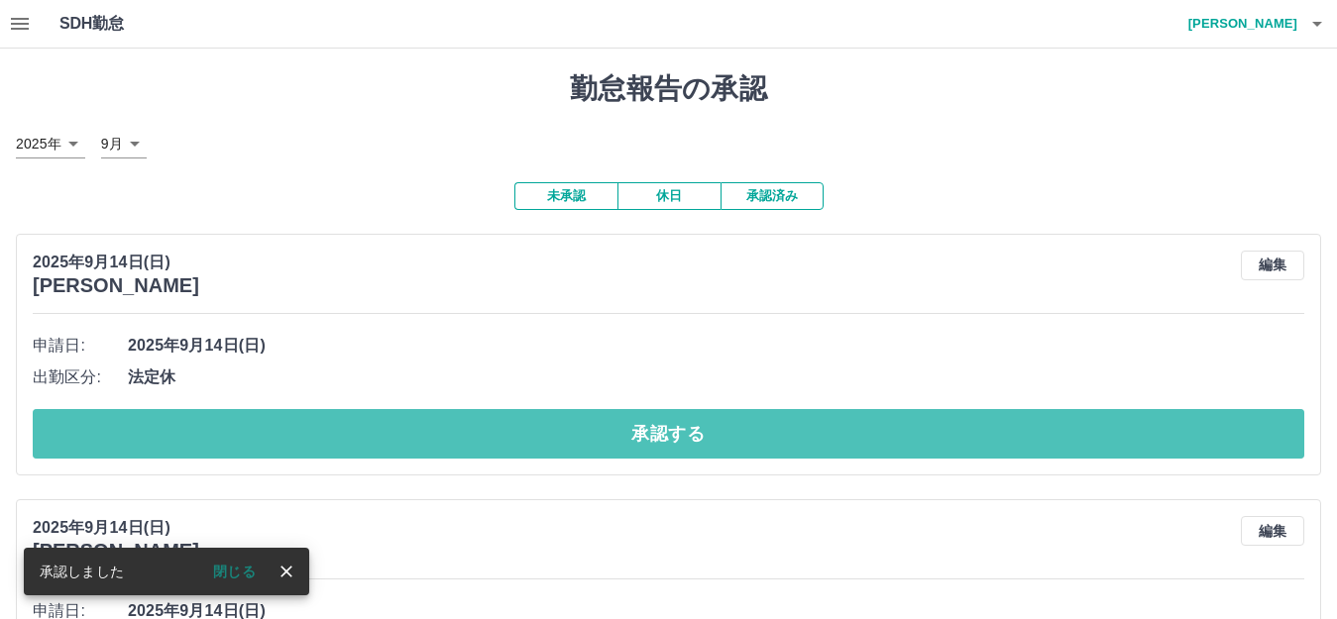
click at [347, 434] on button "承認する" at bounding box center [668, 434] width 1271 height 50
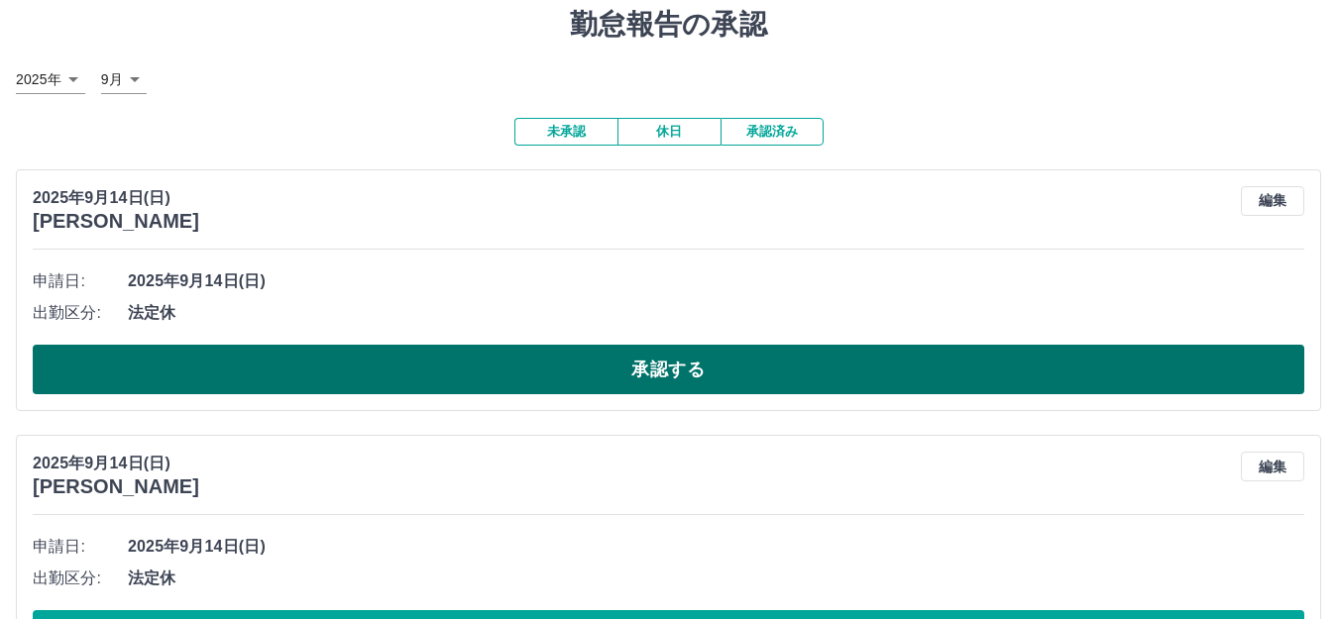
scroll to position [99, 0]
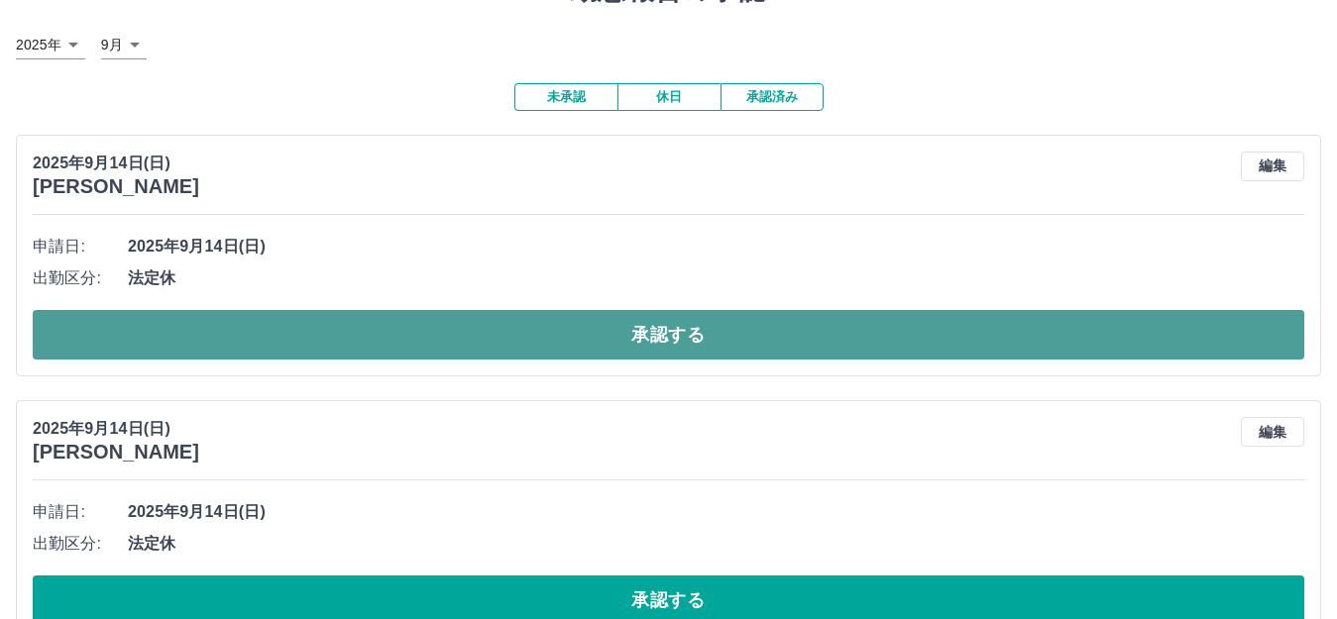
click at [325, 329] on button "承認する" at bounding box center [668, 335] width 1271 height 50
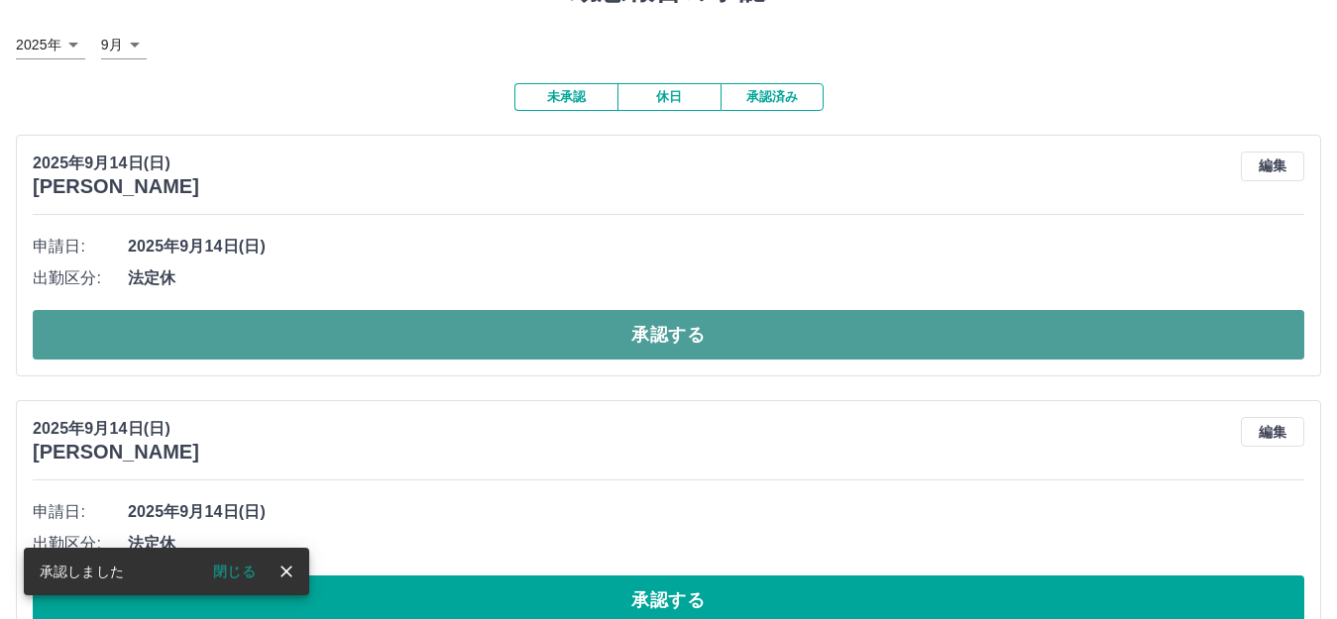
click at [348, 330] on button "承認する" at bounding box center [668, 335] width 1271 height 50
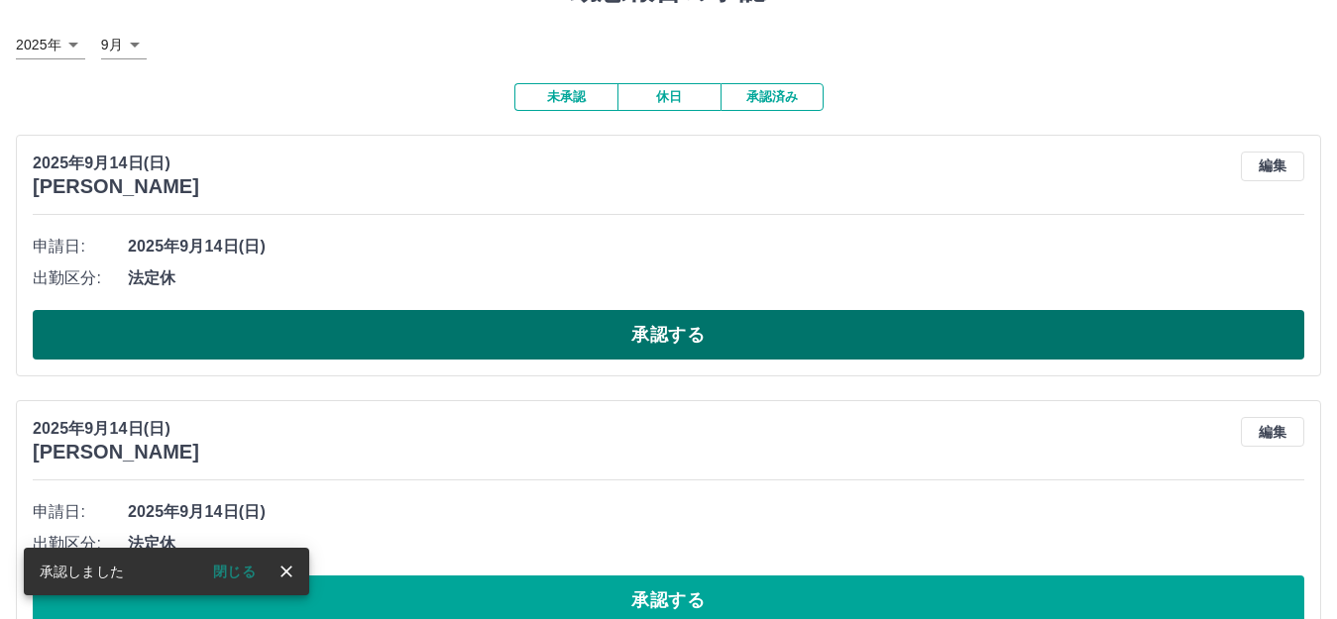
click at [348, 329] on button "承認する" at bounding box center [668, 335] width 1271 height 50
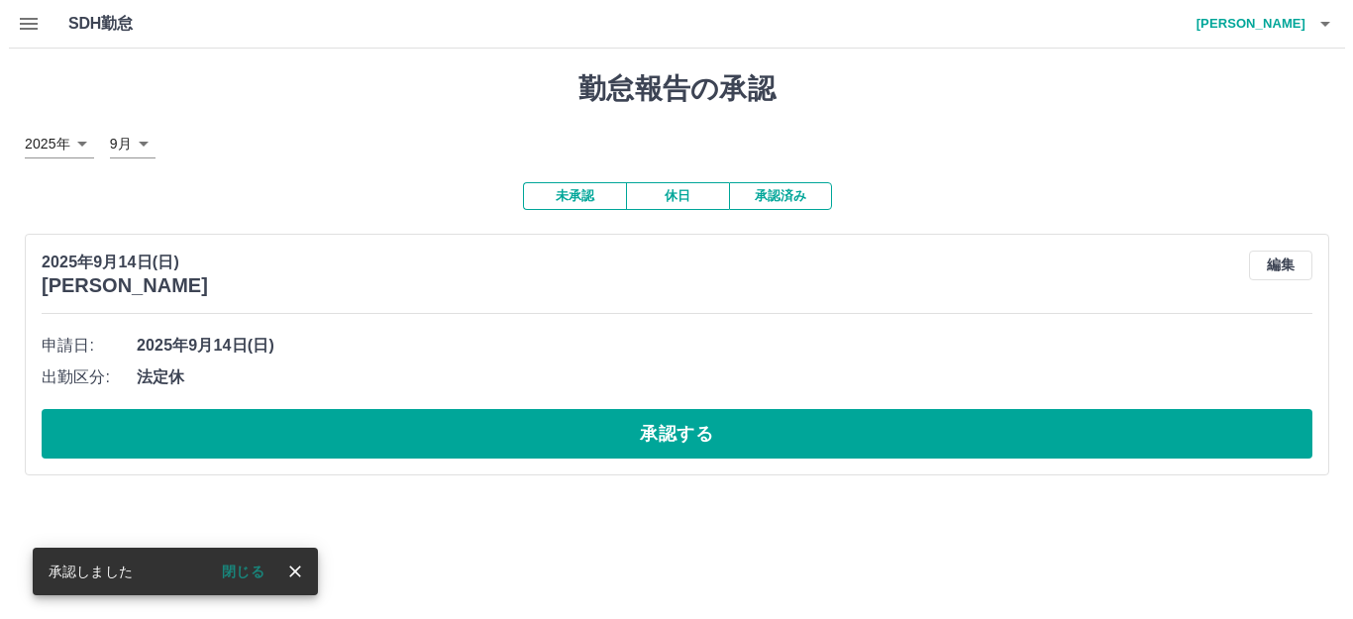
scroll to position [0, 0]
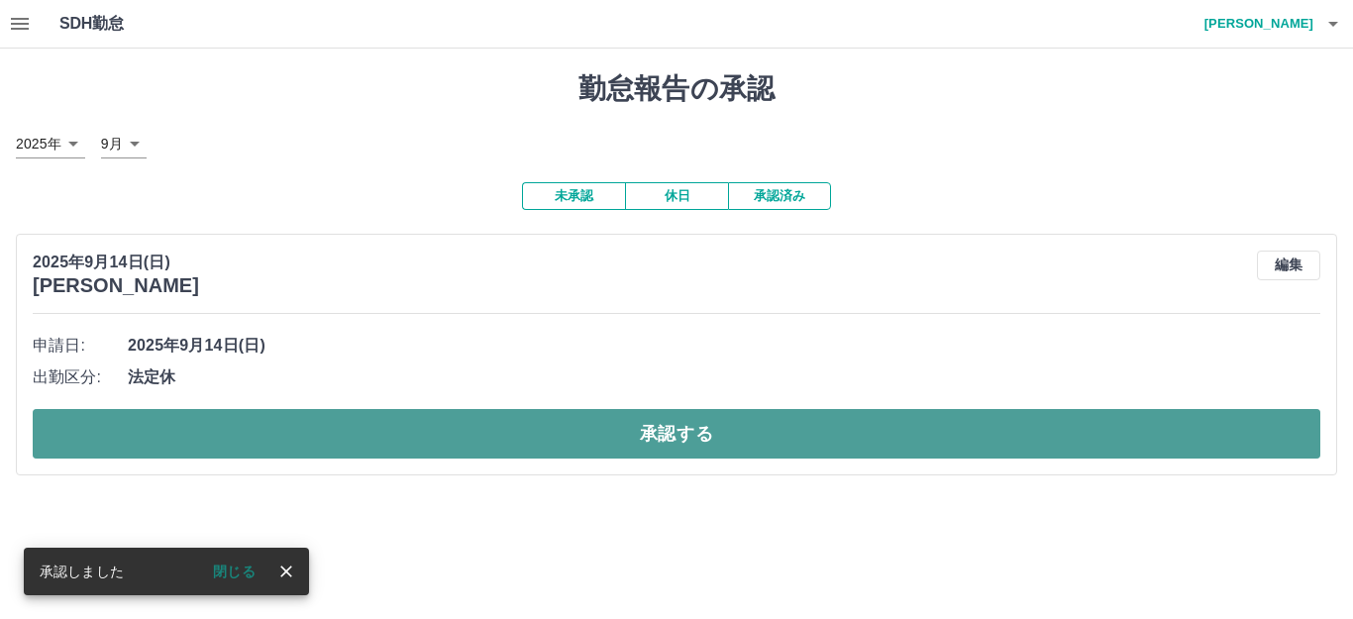
click at [348, 437] on button "承認する" at bounding box center [677, 434] width 1288 height 50
